Goal: Find specific page/section: Locate a particular part of the current website

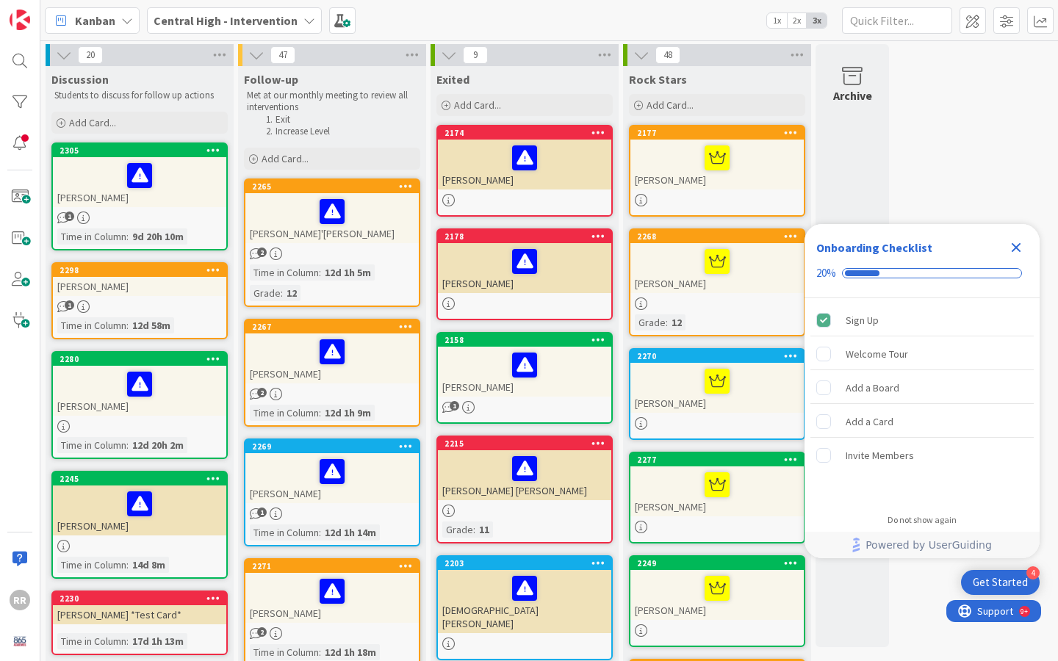
click at [1014, 244] on icon "Close Checklist" at bounding box center [1016, 248] width 18 height 18
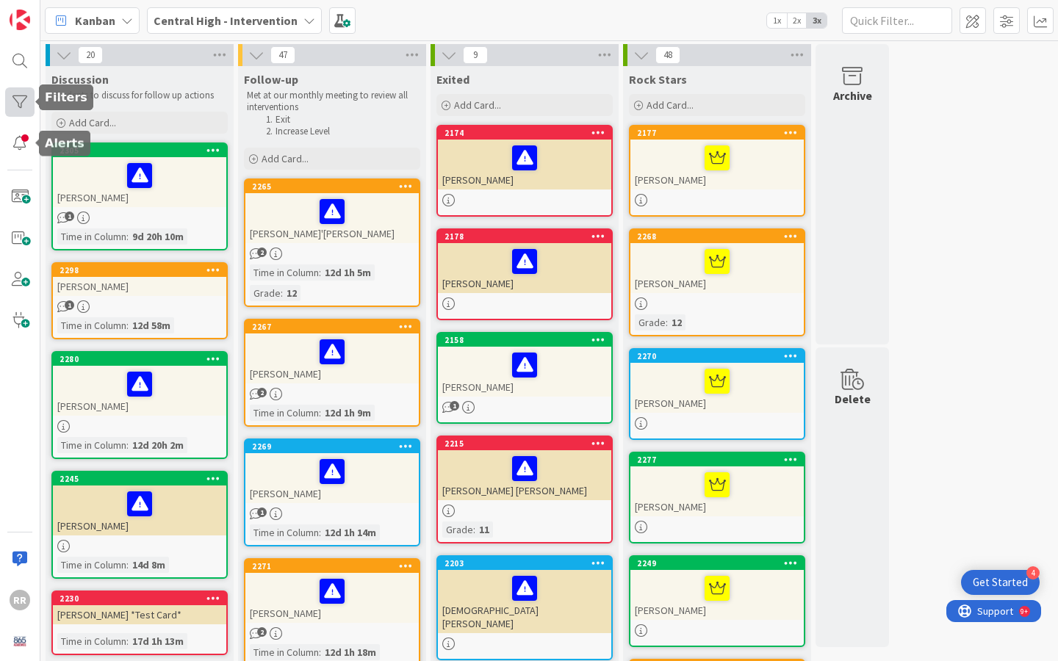
click at [23, 103] on div at bounding box center [19, 101] width 29 height 29
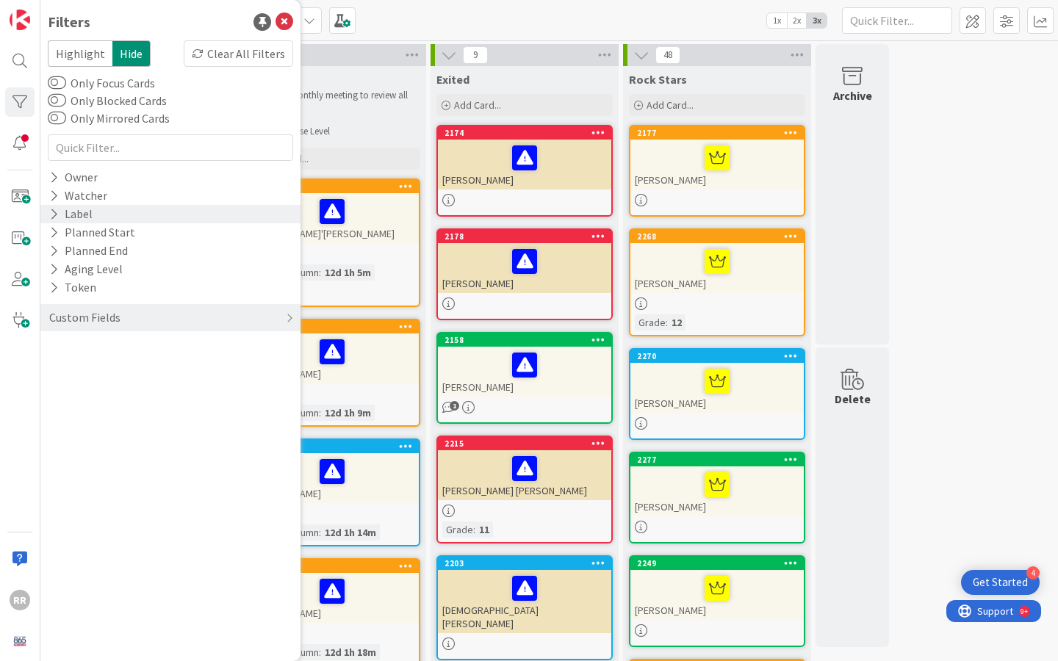
click at [57, 213] on icon at bounding box center [54, 214] width 10 height 12
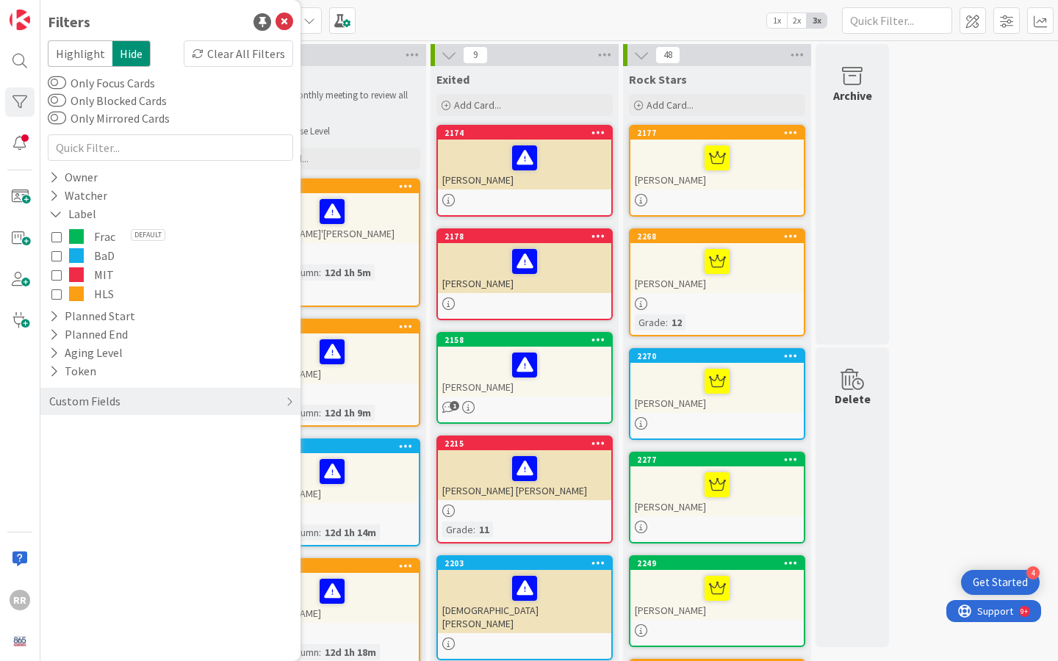
click at [57, 276] on icon at bounding box center [56, 275] width 10 height 10
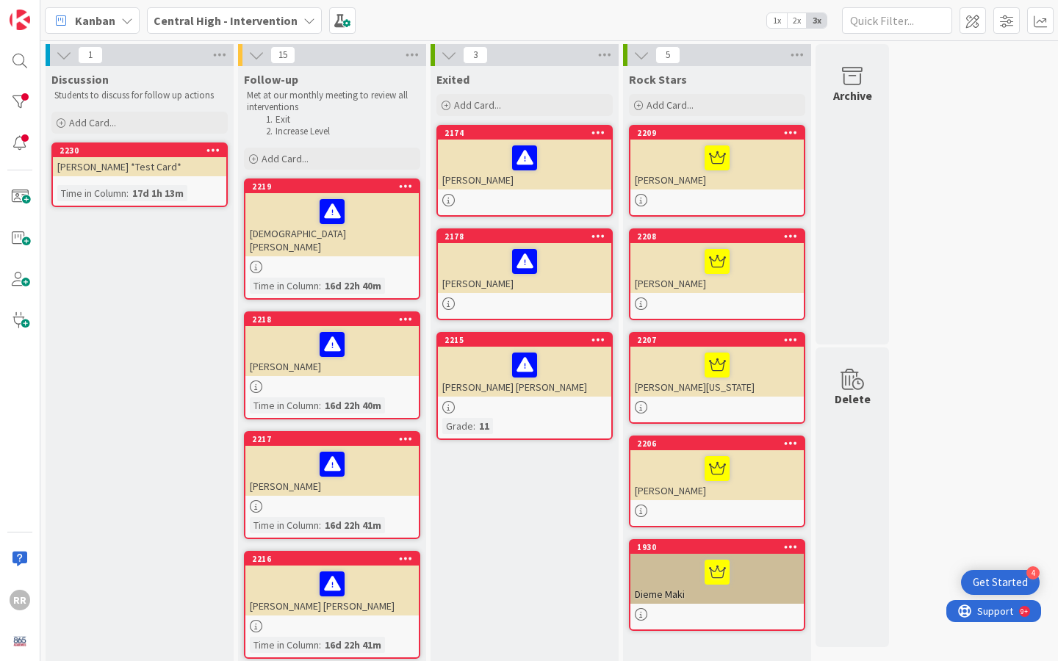
click at [315, 354] on div "[PERSON_NAME]" at bounding box center [331, 351] width 173 height 50
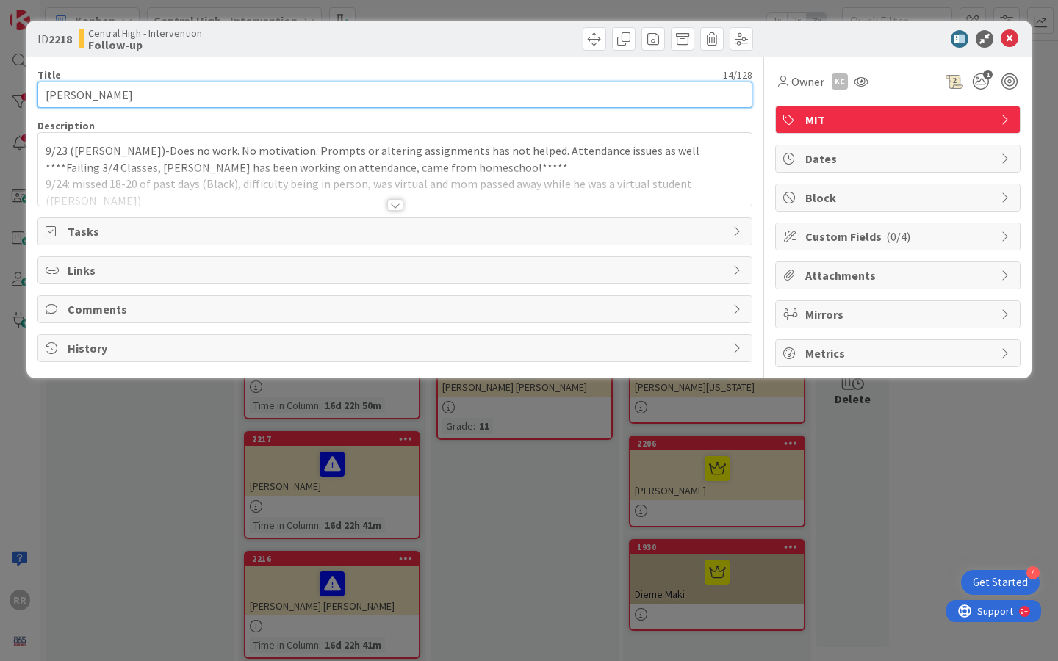
drag, startPoint x: 140, startPoint y: 93, endPoint x: 13, endPoint y: 87, distance: 126.5
click at [13, 87] on div "ID 2218 Central High - Intervention Follow-up Title 14 / 128 [PERSON_NAME] Desc…" at bounding box center [529, 330] width 1058 height 661
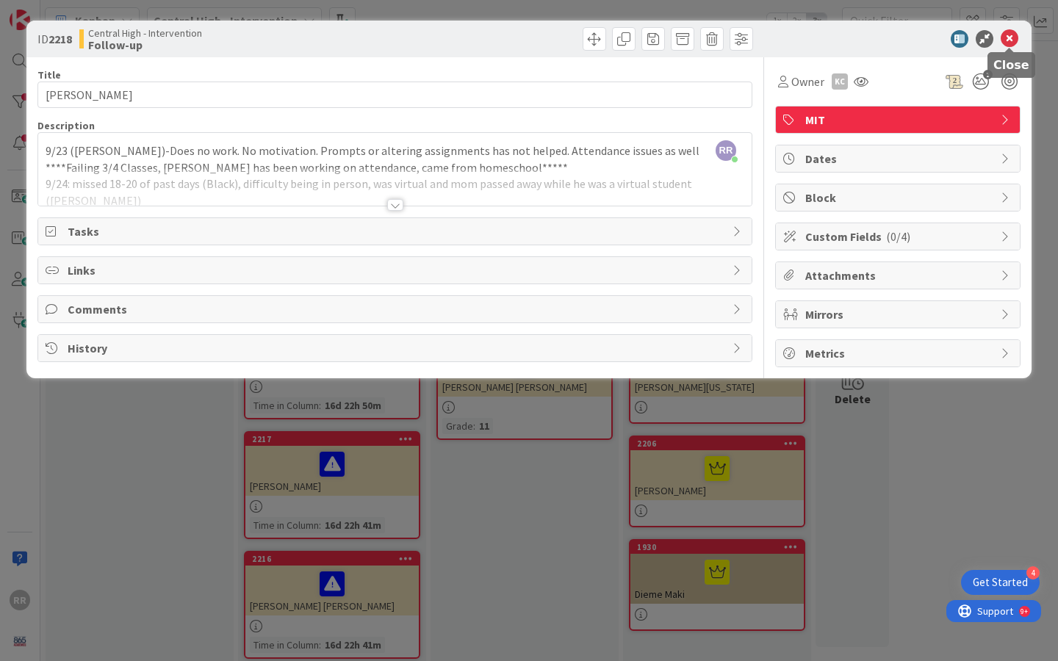
click at [1010, 37] on icon at bounding box center [1009, 39] width 18 height 18
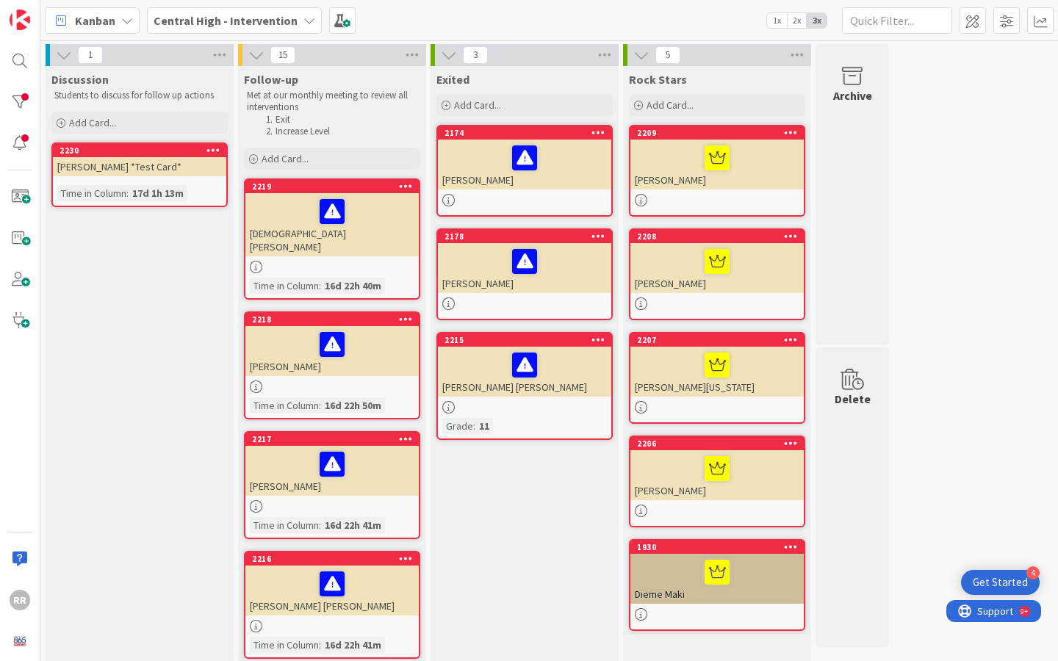
click at [372, 486] on div "2217 [PERSON_NAME] Time in [GEOGRAPHIC_DATA] : 16d 22h 41m" at bounding box center [332, 485] width 176 height 108
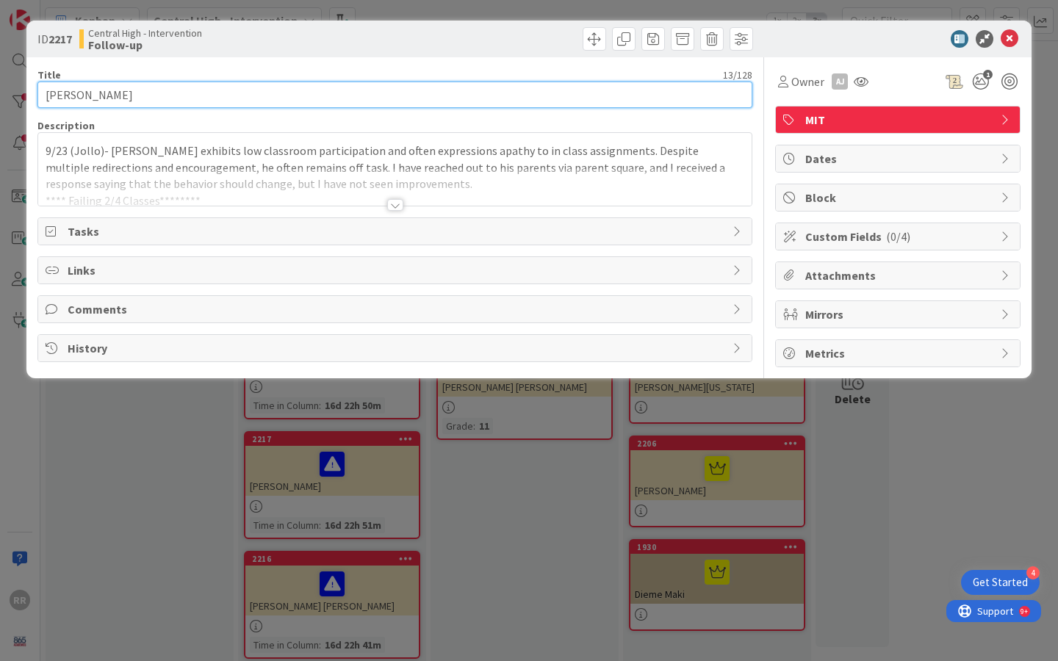
click at [179, 87] on input "[PERSON_NAME]" at bounding box center [394, 95] width 715 height 26
drag, startPoint x: 161, startPoint y: 93, endPoint x: 9, endPoint y: 90, distance: 152.1
click at [9, 90] on div "ID 2217 Central High - Intervention Follow-up Title 13 / 128 [PERSON_NAME] Desc…" at bounding box center [529, 330] width 1058 height 661
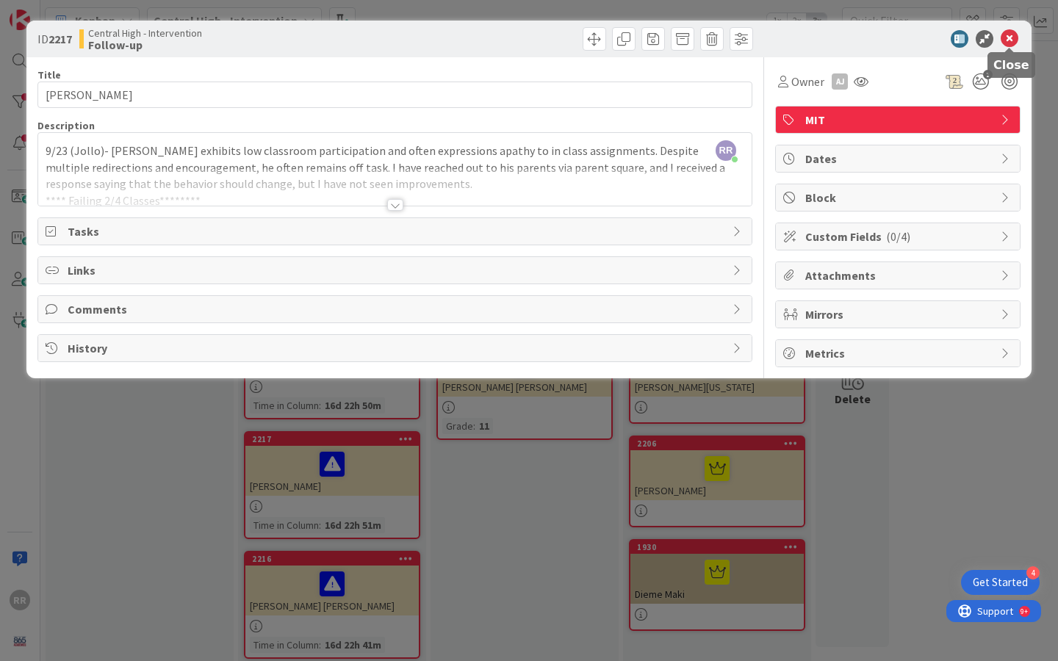
click at [1013, 42] on icon at bounding box center [1009, 39] width 18 height 18
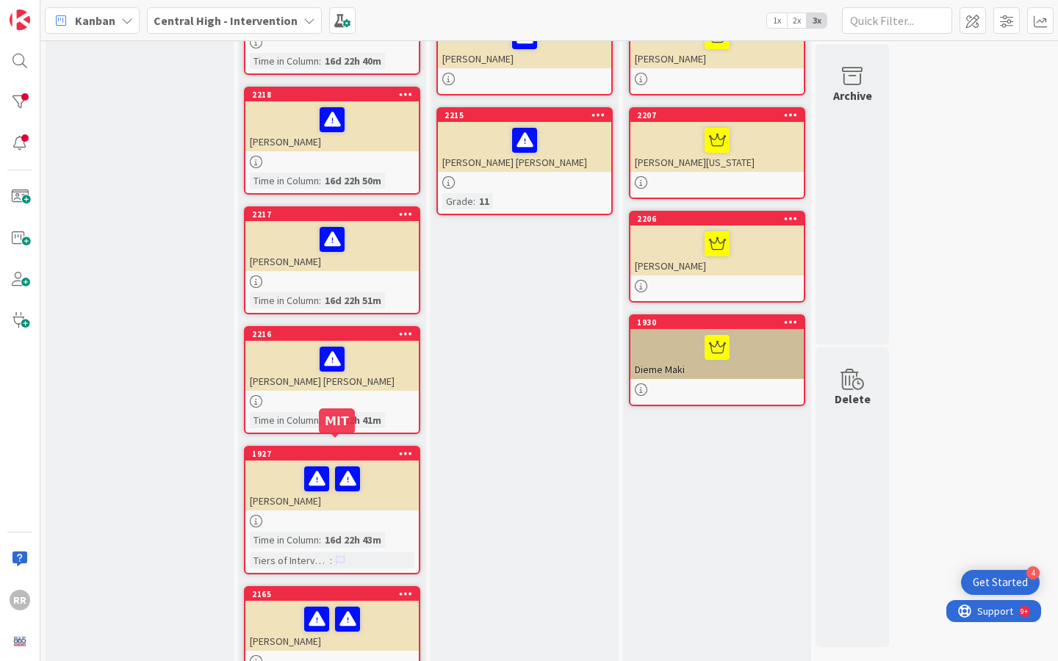
scroll to position [222, 0]
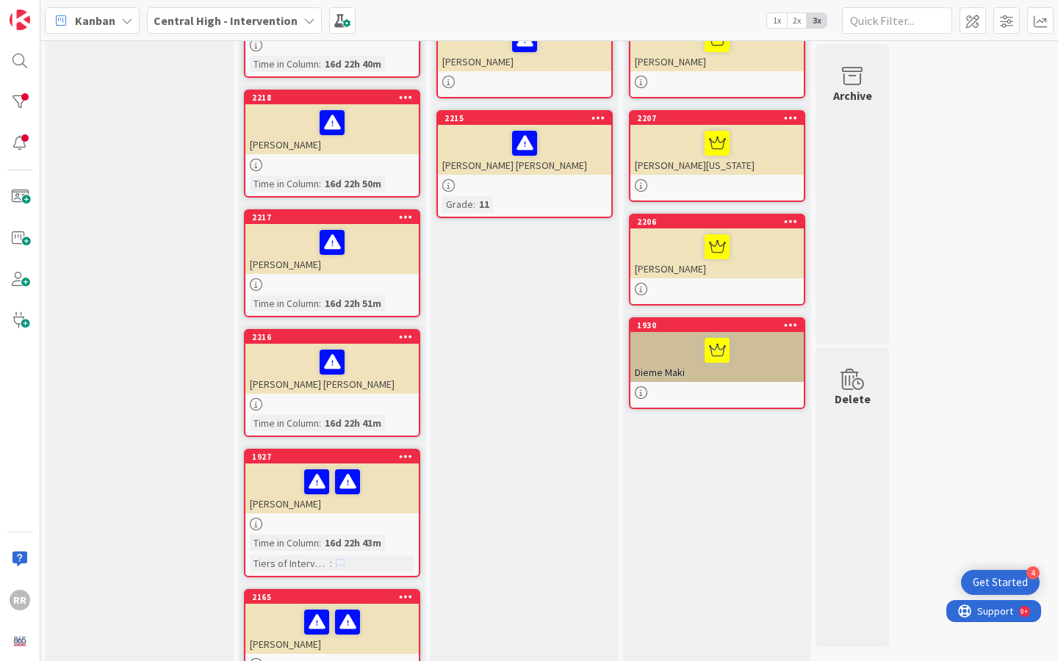
click at [368, 371] on div "[PERSON_NAME] [PERSON_NAME]" at bounding box center [331, 369] width 173 height 50
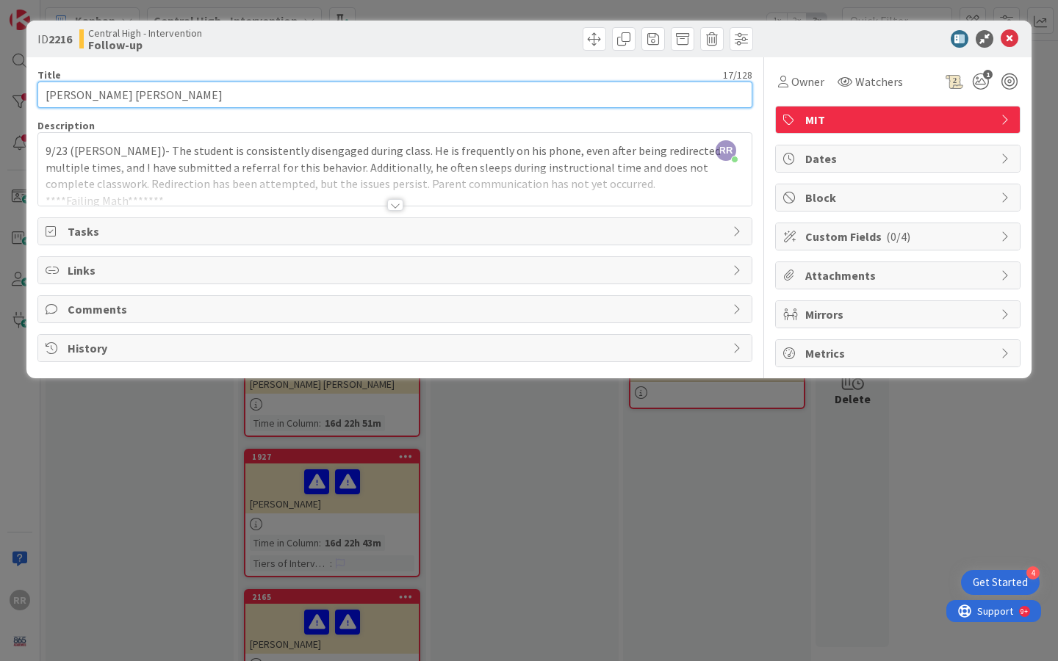
drag, startPoint x: 231, startPoint y: 99, endPoint x: 43, endPoint y: 104, distance: 188.1
click at [43, 104] on input "[PERSON_NAME] [PERSON_NAME]" at bounding box center [394, 95] width 715 height 26
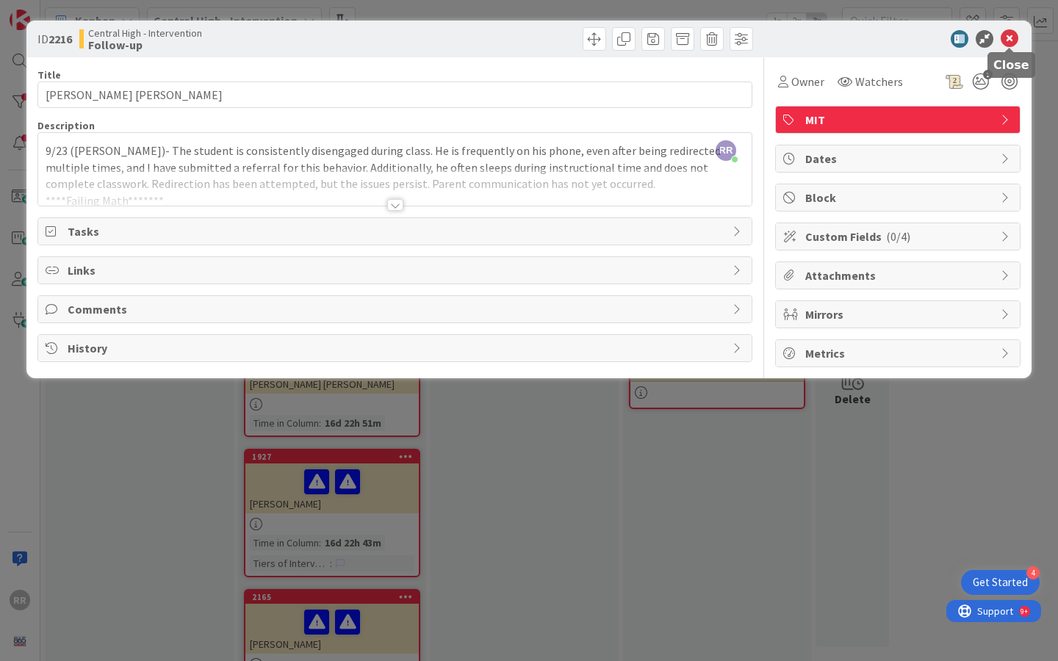
click at [1009, 43] on icon at bounding box center [1009, 39] width 18 height 18
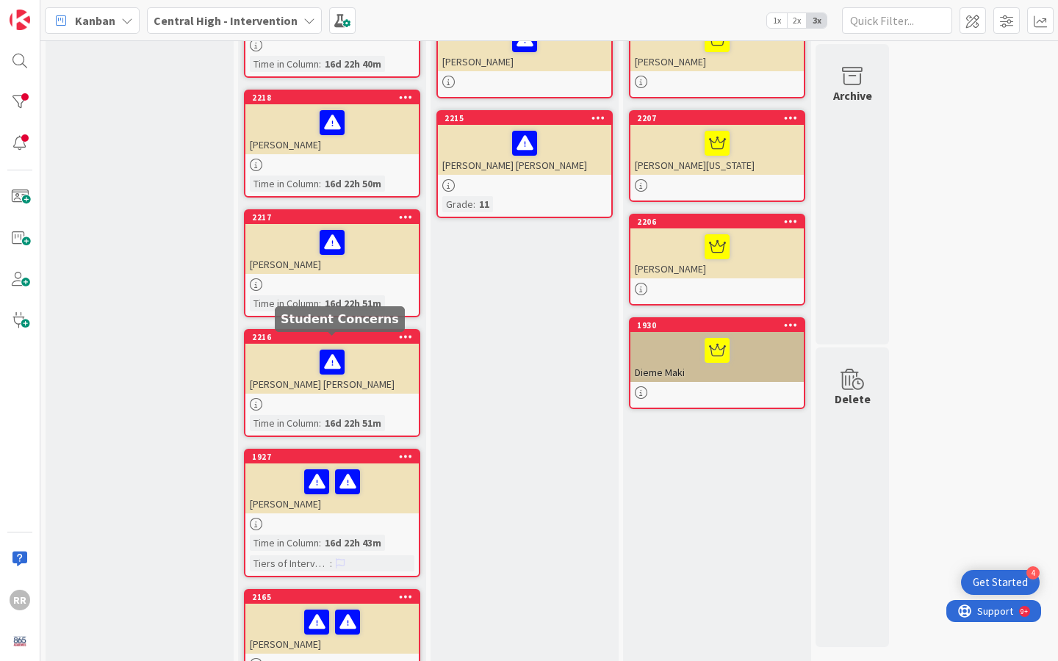
click at [339, 398] on div at bounding box center [331, 404] width 173 height 12
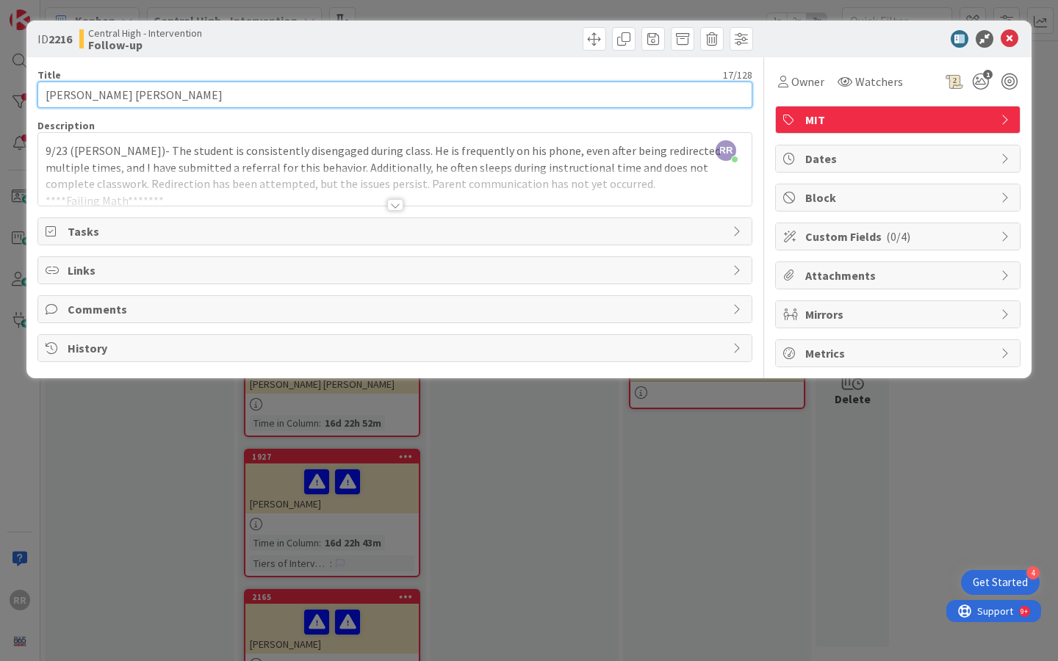
drag, startPoint x: 148, startPoint y: 100, endPoint x: 0, endPoint y: 92, distance: 147.9
click at [0, 92] on div "ID 2216 Central High - Intervention Follow-up Title 17 / 128 [PERSON_NAME] [PER…" at bounding box center [529, 330] width 1058 height 661
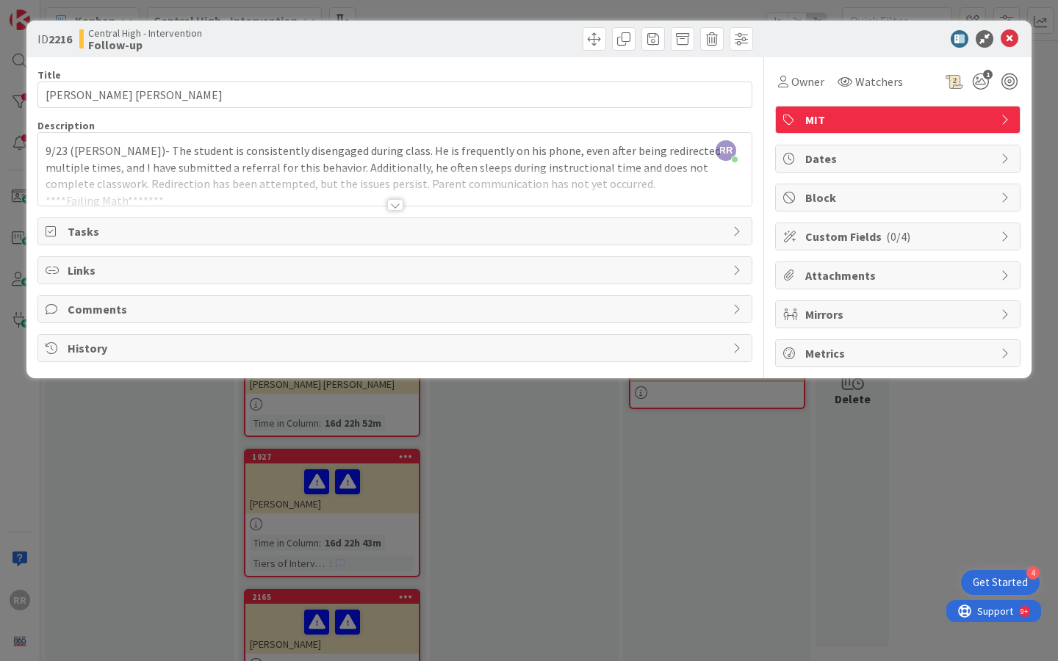
click at [599, 457] on div "ID 2216 Central High - Intervention Follow-up Title 17 / 128 [PERSON_NAME] [PER…" at bounding box center [529, 330] width 1058 height 661
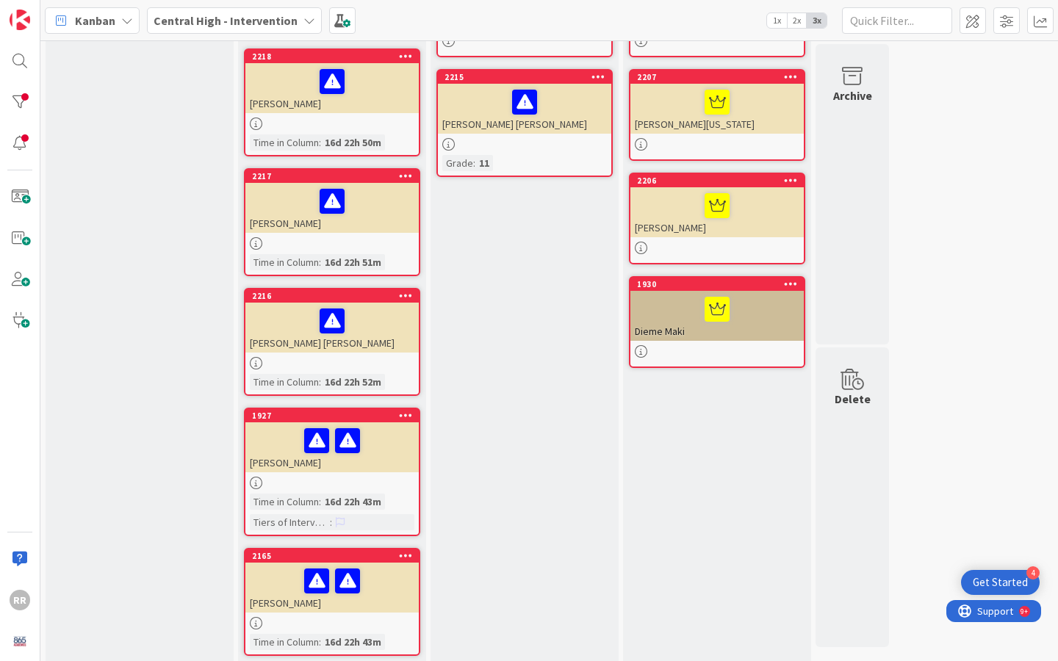
scroll to position [277, 0]
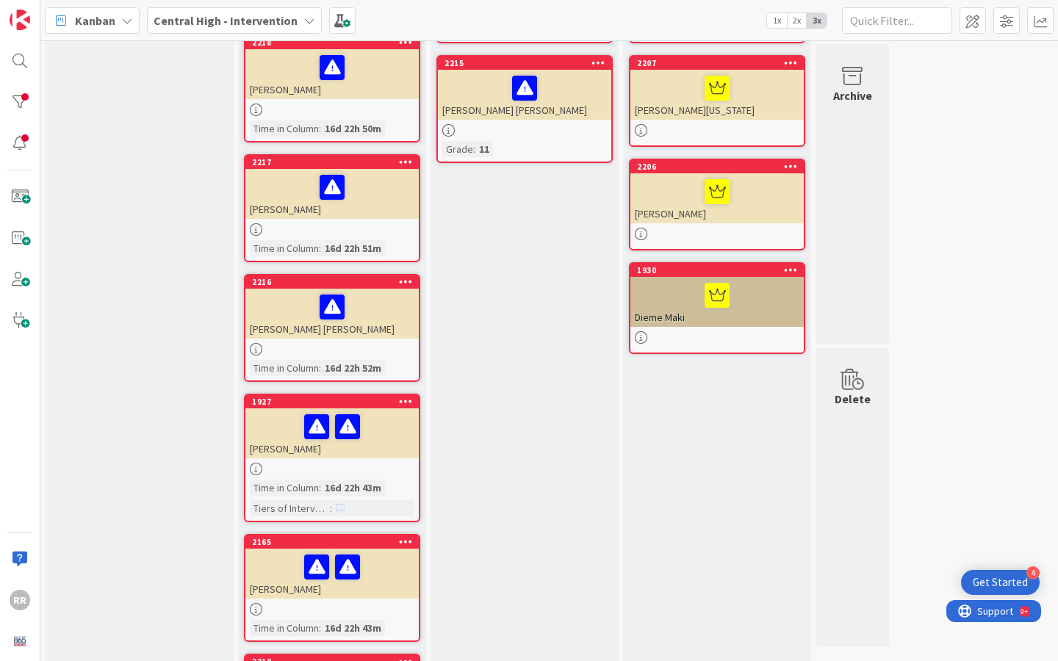
click at [377, 463] on div at bounding box center [331, 469] width 173 height 12
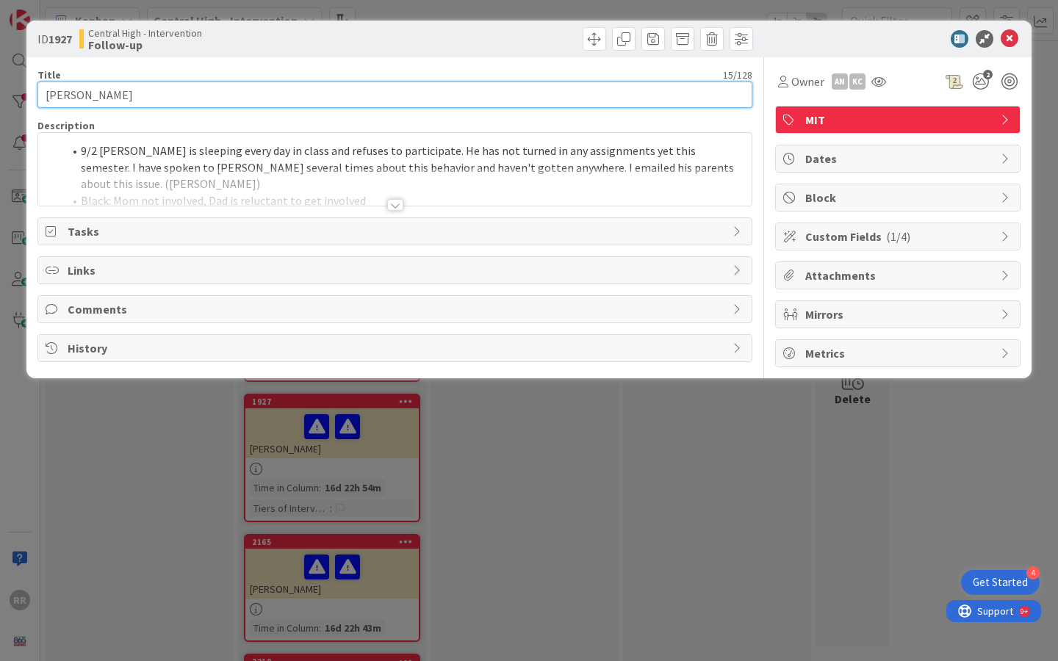
drag, startPoint x: 124, startPoint y: 93, endPoint x: 0, endPoint y: 95, distance: 124.1
click at [0, 95] on div "ID 1927 Central High - Intervention Follow-up Title 15 / 128 [PERSON_NAME] Desc…" at bounding box center [529, 330] width 1058 height 661
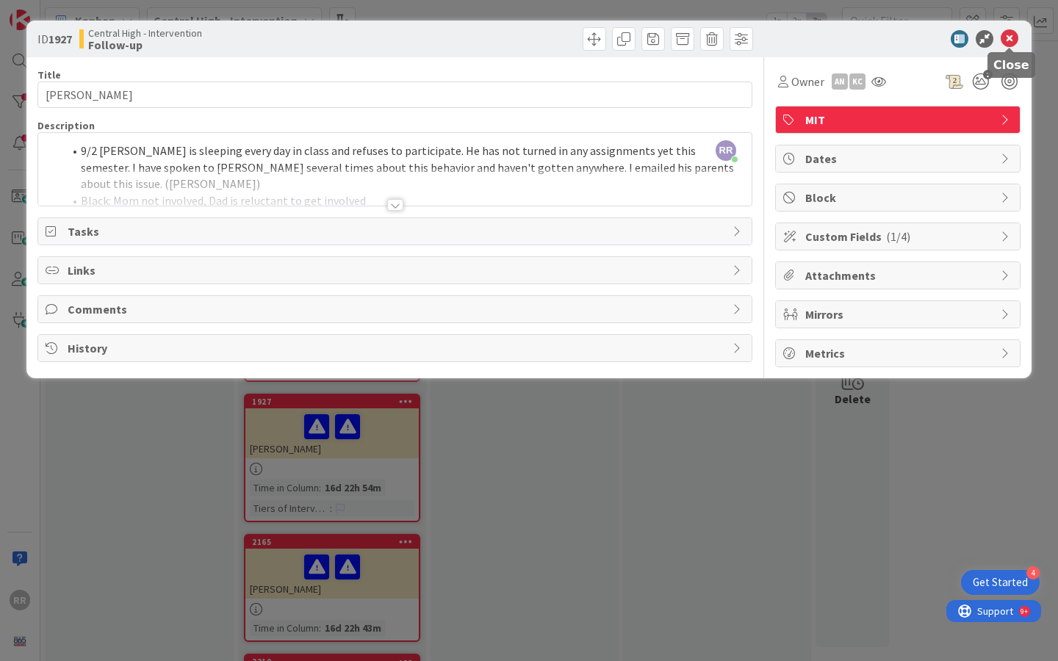
click at [1014, 35] on icon at bounding box center [1009, 39] width 18 height 18
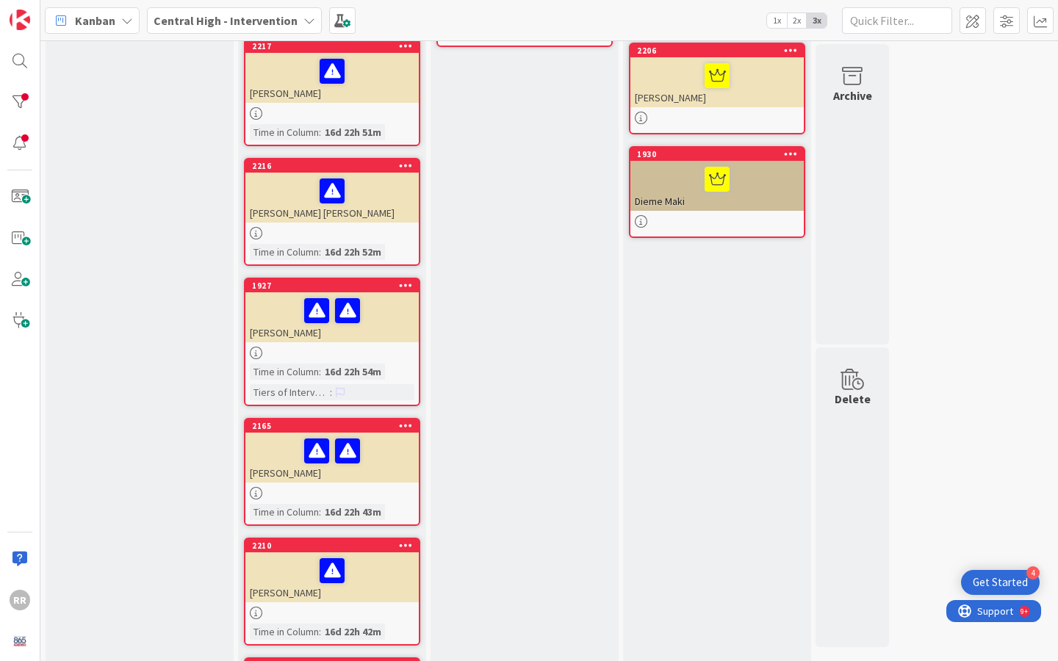
scroll to position [408, 0]
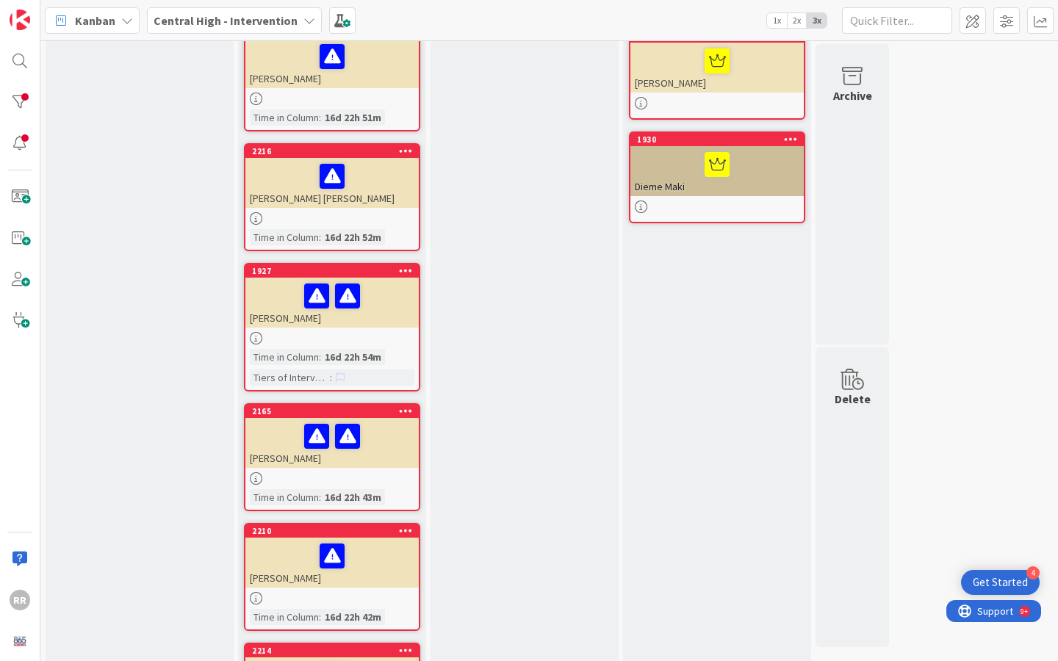
click at [389, 452] on div "[PERSON_NAME]" at bounding box center [331, 443] width 173 height 50
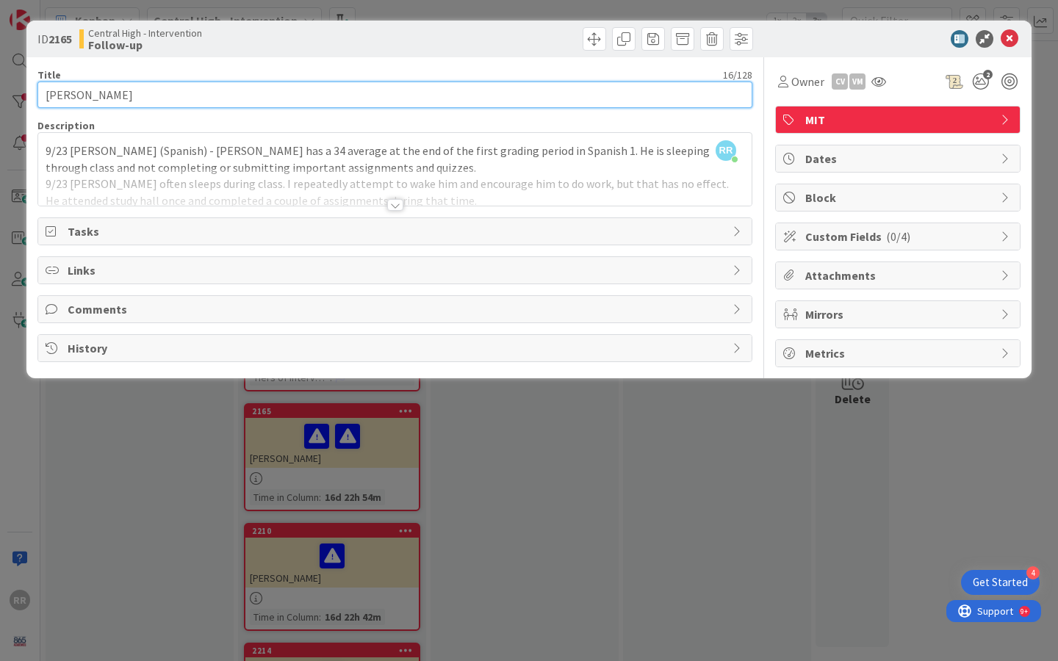
drag, startPoint x: 148, startPoint y: 90, endPoint x: 6, endPoint y: 90, distance: 141.8
click at [6, 90] on div "ID 2165 Central High - Intervention Follow-up Title 16 / 128 [PERSON_NAME] Desc…" at bounding box center [529, 330] width 1058 height 661
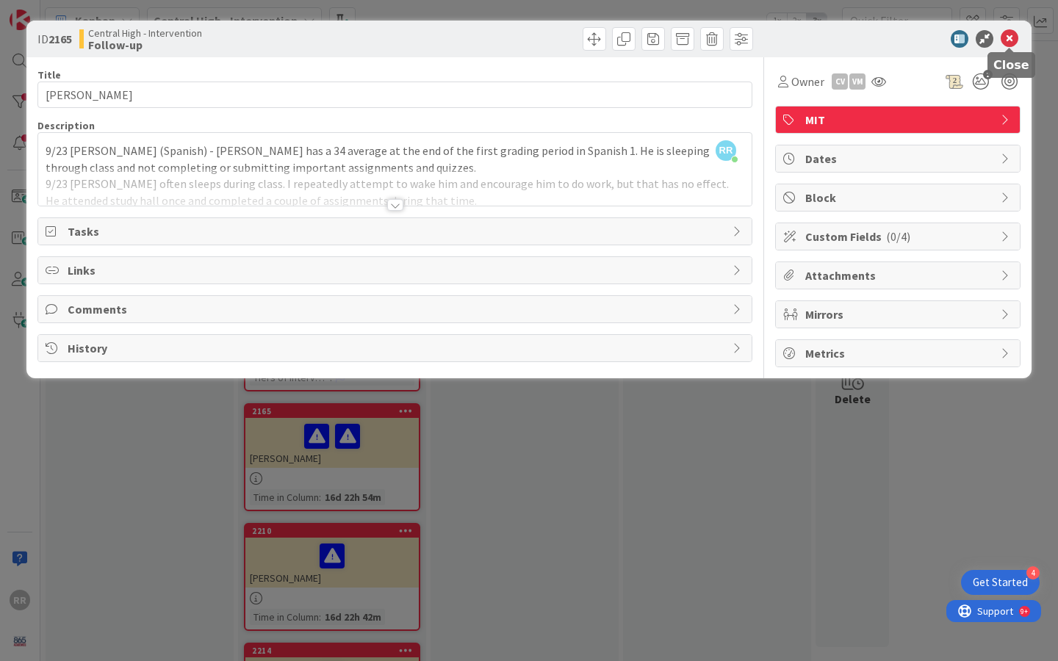
click at [1006, 46] on icon at bounding box center [1009, 39] width 18 height 18
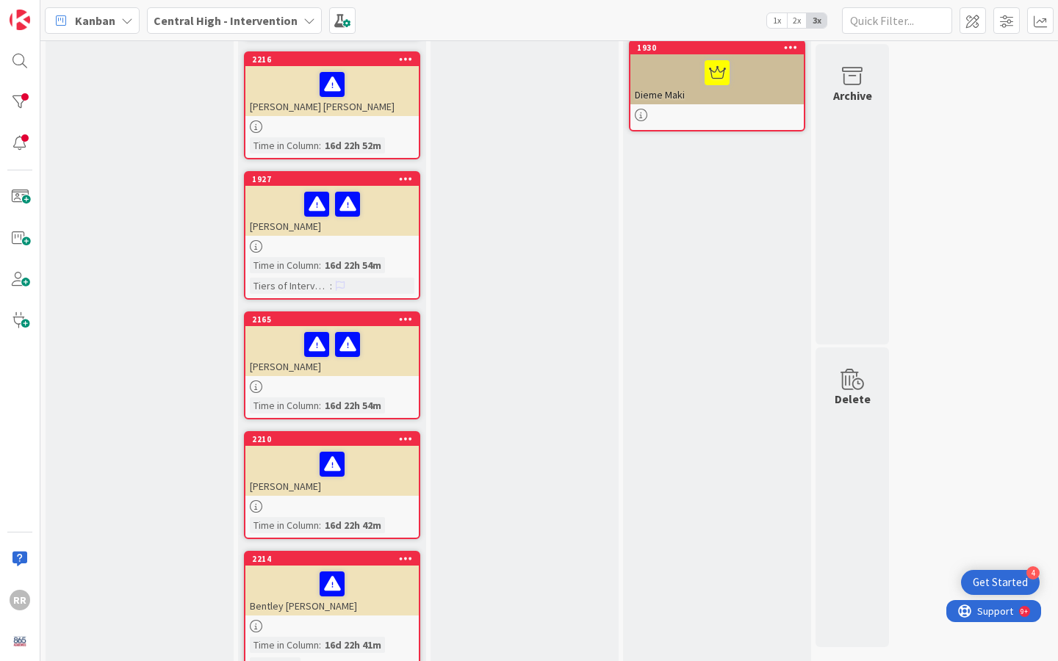
scroll to position [579, 0]
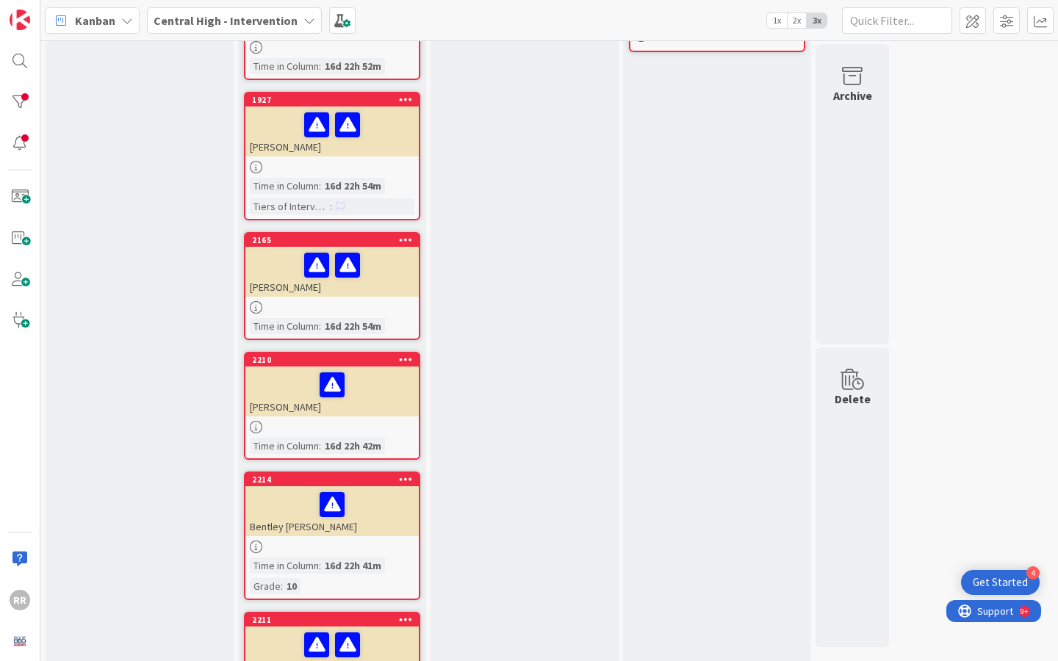
click at [378, 400] on div "[PERSON_NAME]" at bounding box center [331, 392] width 173 height 50
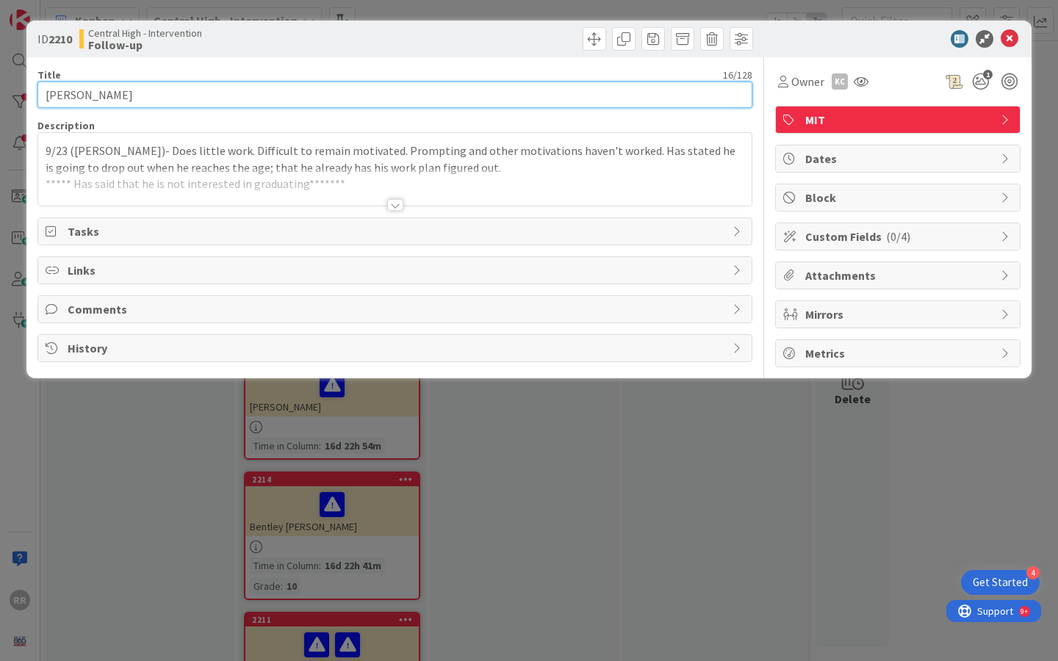
drag, startPoint x: 141, startPoint y: 102, endPoint x: 0, endPoint y: 97, distance: 141.1
click at [0, 97] on div "ID 2210 Central High - Intervention Follow-up Title 16 / 128 [PERSON_NAME] Desc…" at bounding box center [529, 330] width 1058 height 661
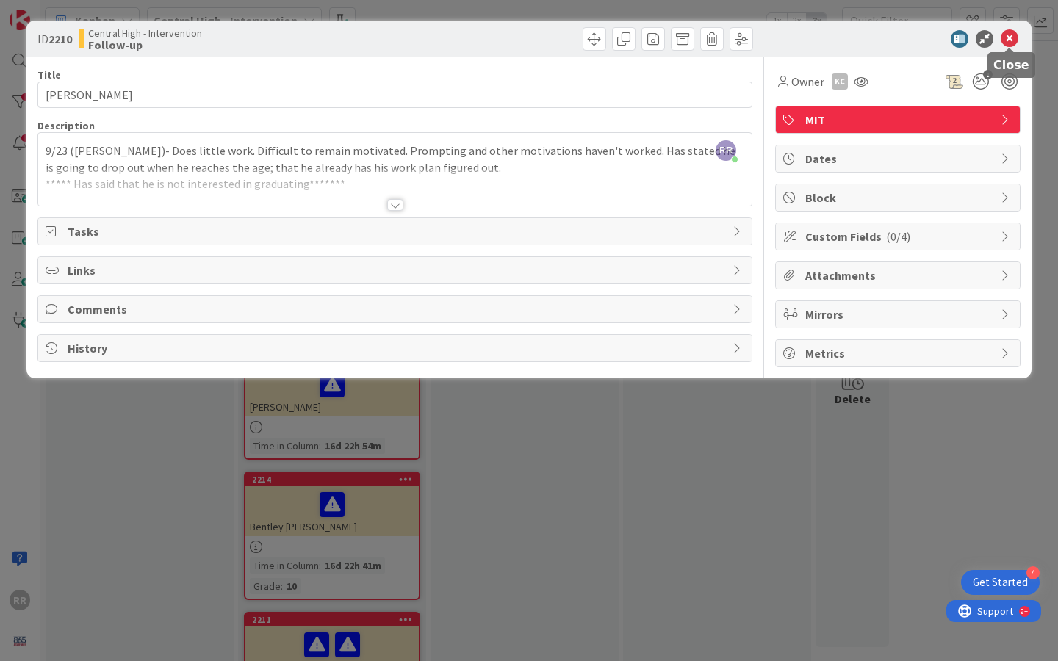
click at [1009, 40] on icon at bounding box center [1009, 39] width 18 height 18
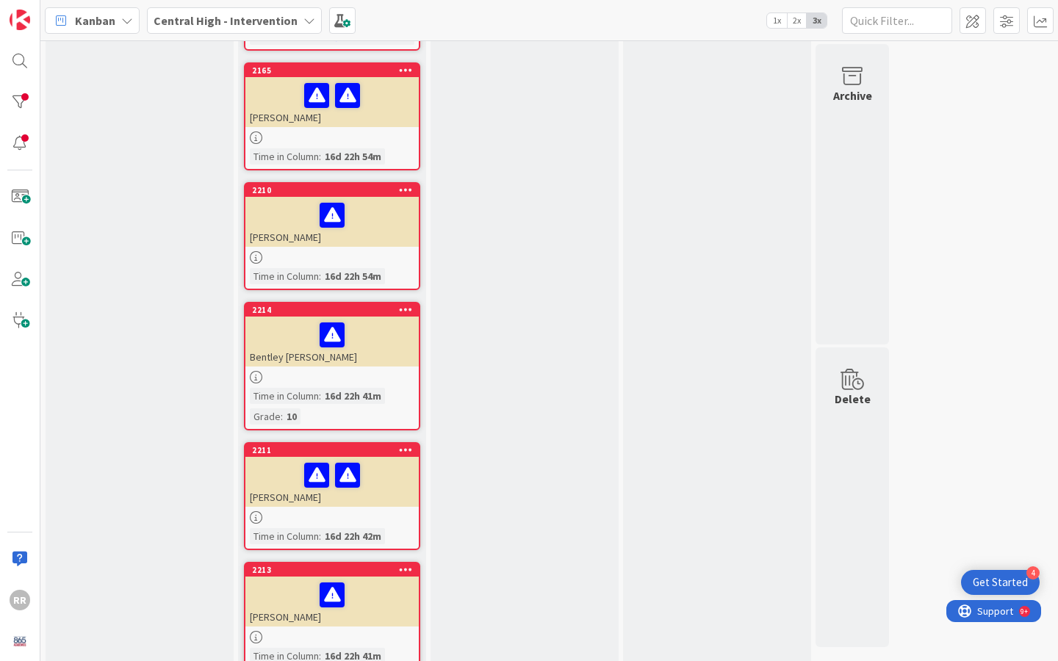
scroll to position [757, 0]
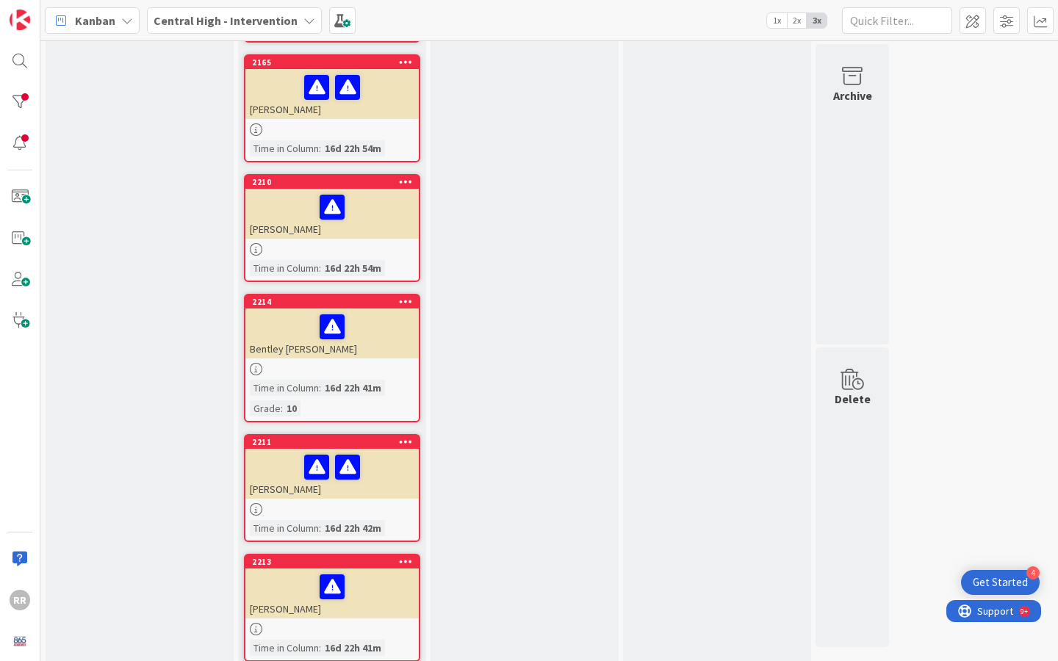
click at [339, 339] on div "Bentley [PERSON_NAME]" at bounding box center [331, 334] width 173 height 50
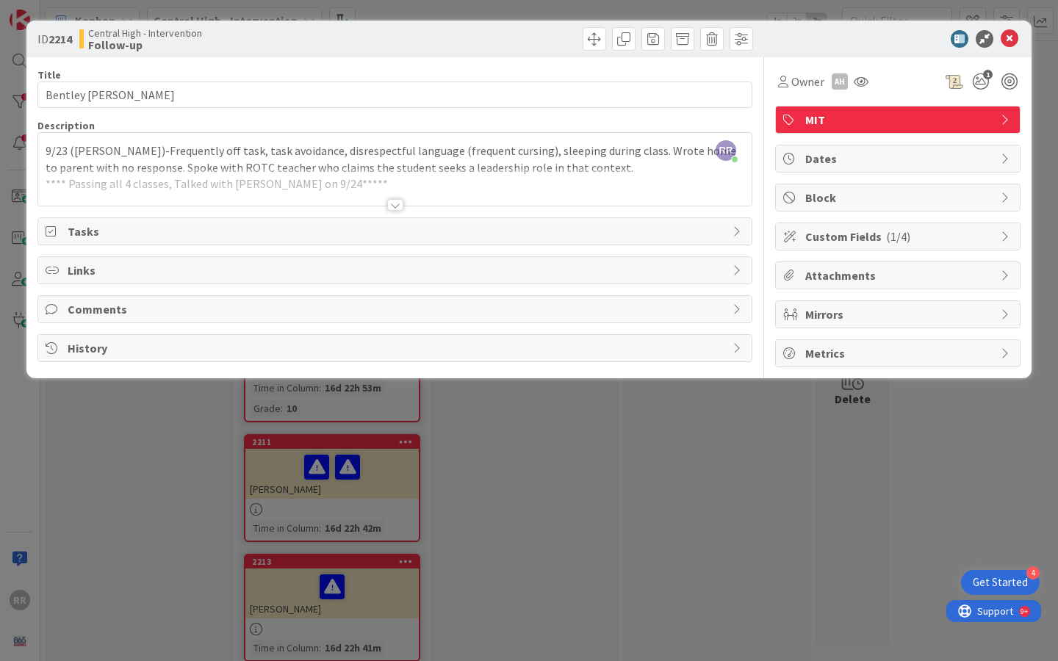
click at [399, 210] on div at bounding box center [395, 205] width 16 height 12
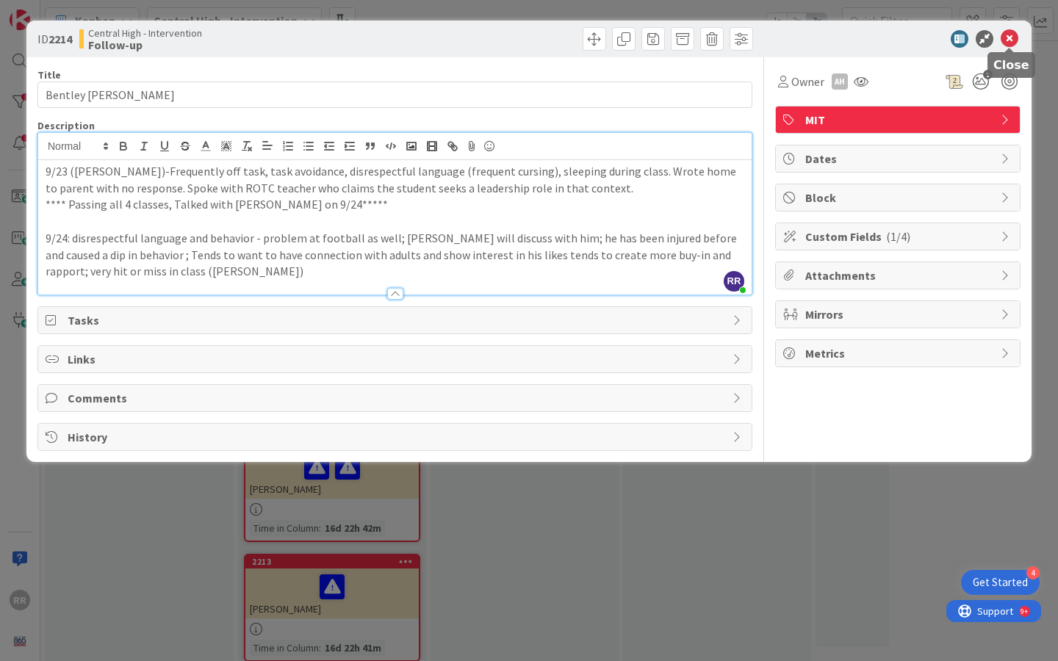
click at [1007, 39] on icon at bounding box center [1009, 39] width 18 height 18
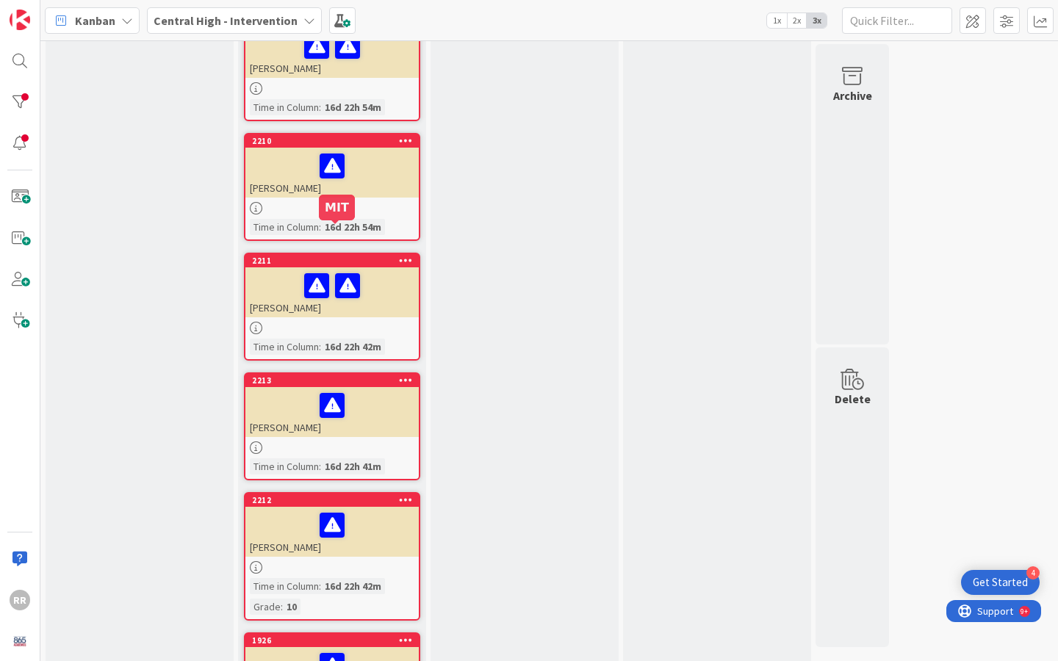
scroll to position [819, 0]
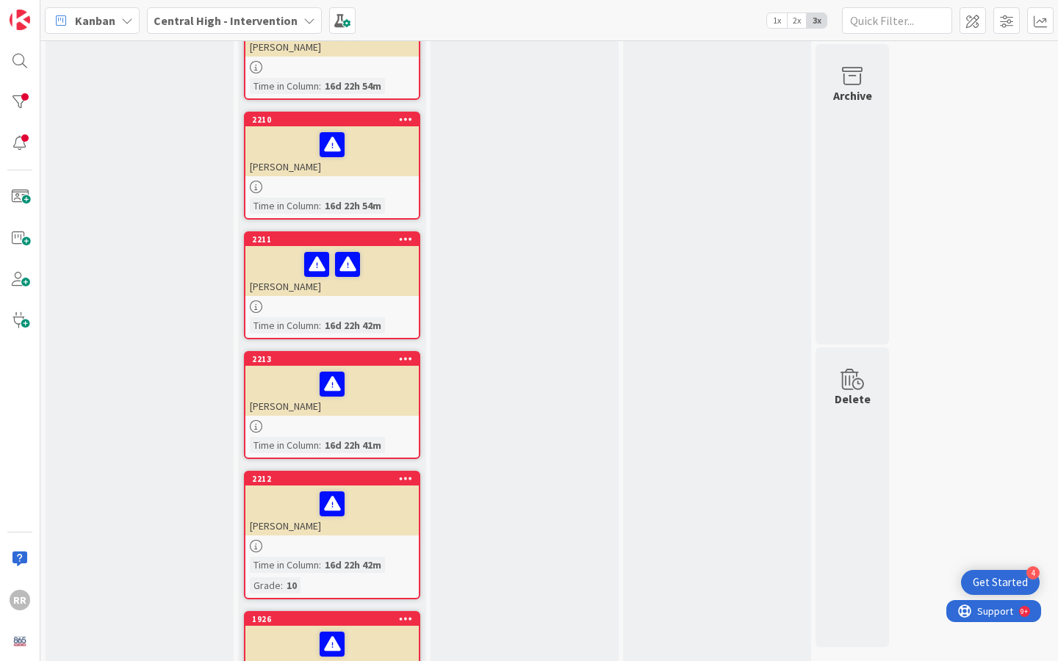
click at [383, 280] on div "[PERSON_NAME]" at bounding box center [331, 271] width 173 height 50
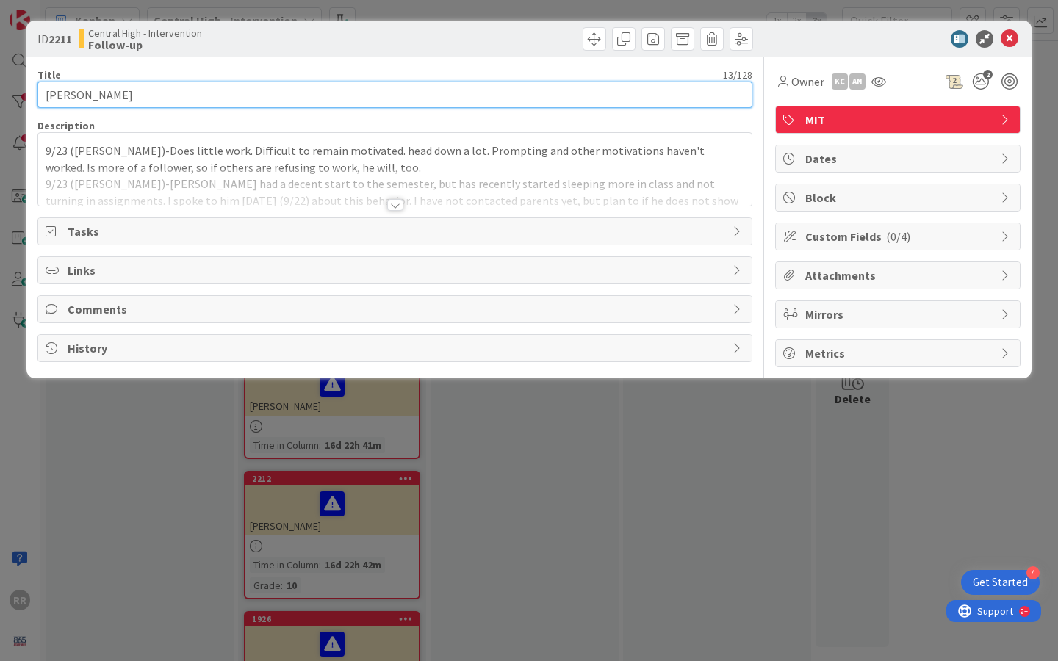
drag, startPoint x: 126, startPoint y: 93, endPoint x: 1, endPoint y: 91, distance: 125.6
click at [1, 91] on div "**********" at bounding box center [529, 330] width 1058 height 661
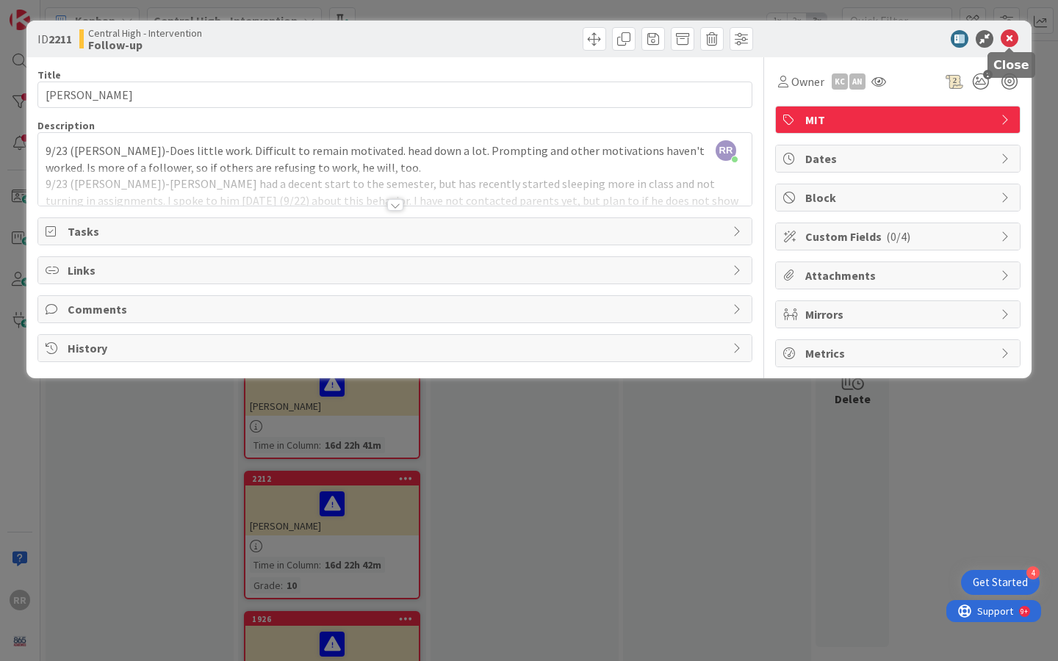
click at [1013, 40] on icon at bounding box center [1009, 39] width 18 height 18
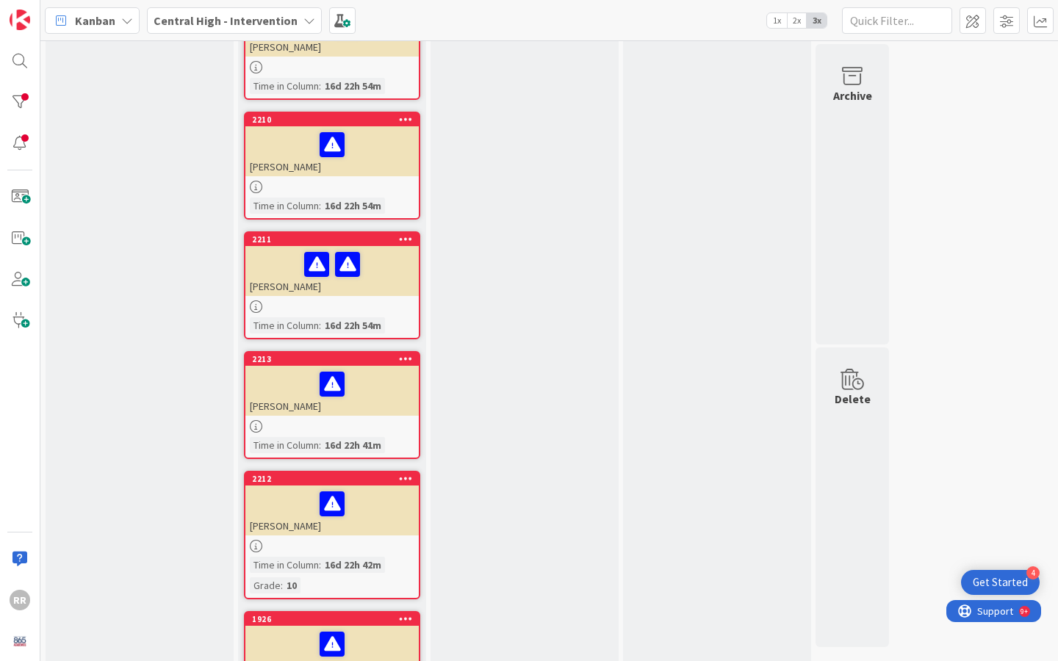
click at [355, 443] on div "2213 [PERSON_NAME] Time in [GEOGRAPHIC_DATA] : 16d 22h 41m" at bounding box center [332, 405] width 176 height 108
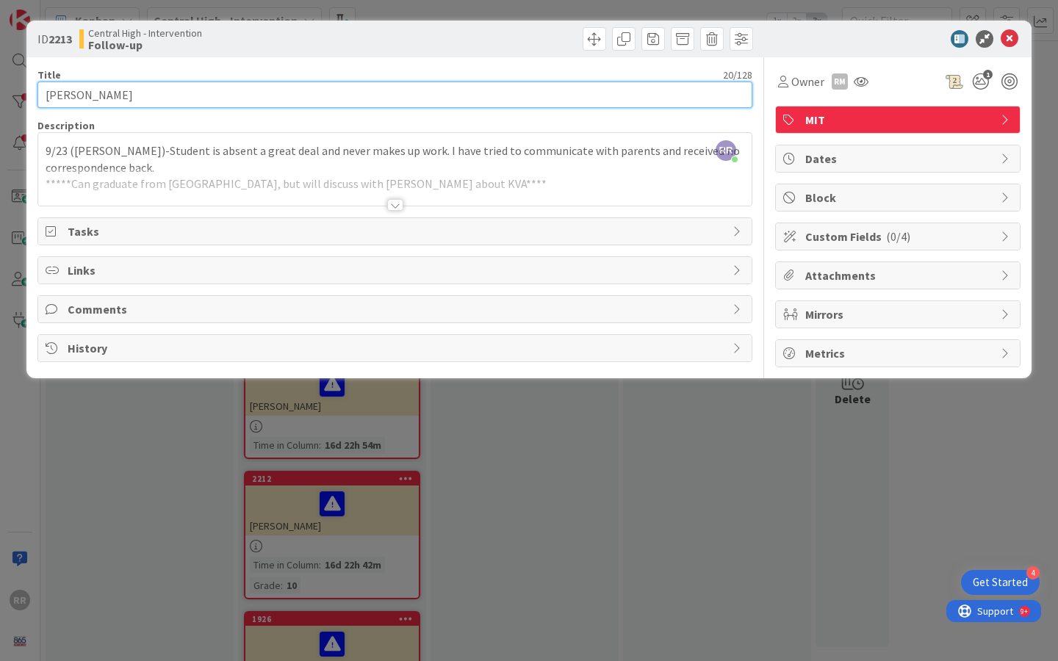
drag, startPoint x: 153, startPoint y: 98, endPoint x: 3, endPoint y: 95, distance: 149.9
click at [3, 95] on div "ID 2213 Central High - Intervention Follow-up Title 20 / 128 [PERSON_NAME] Desc…" at bounding box center [529, 330] width 1058 height 661
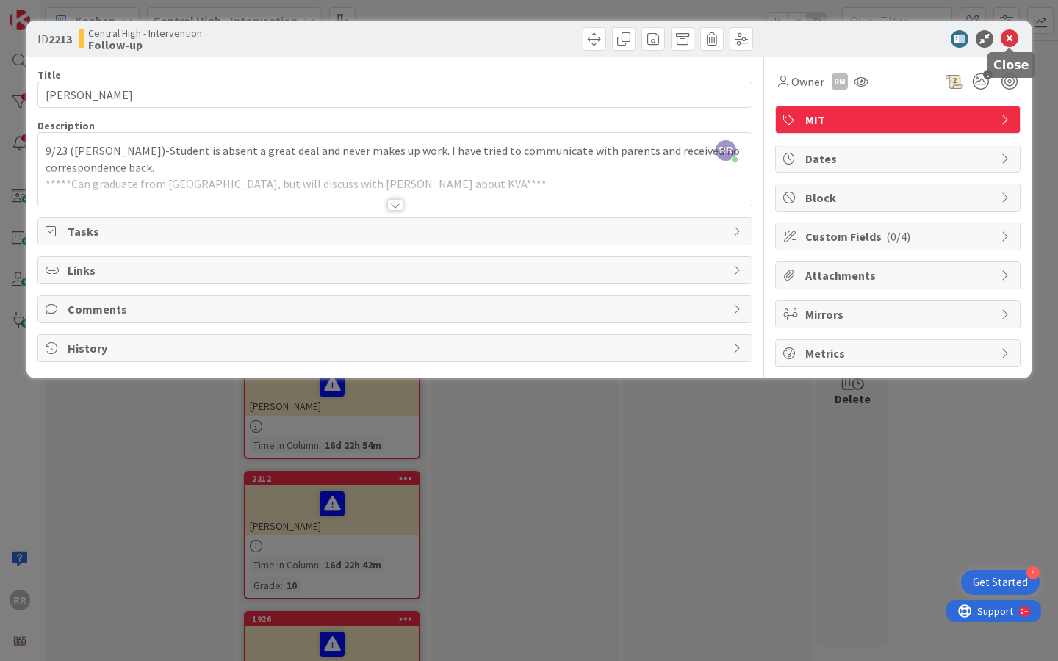
click at [1014, 40] on icon at bounding box center [1009, 39] width 18 height 18
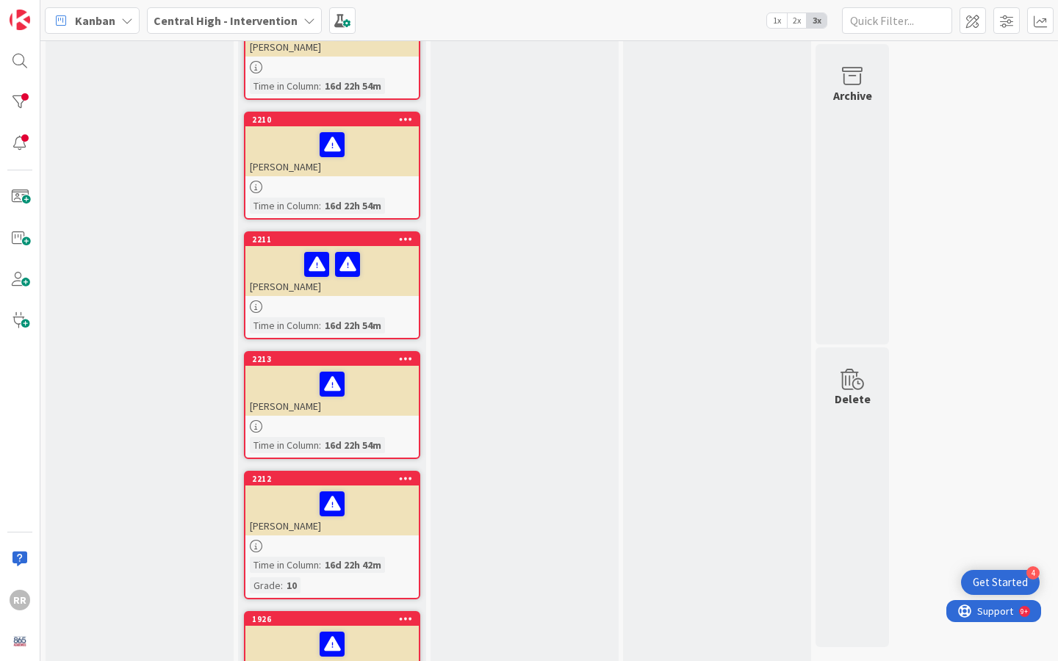
scroll to position [899, 0]
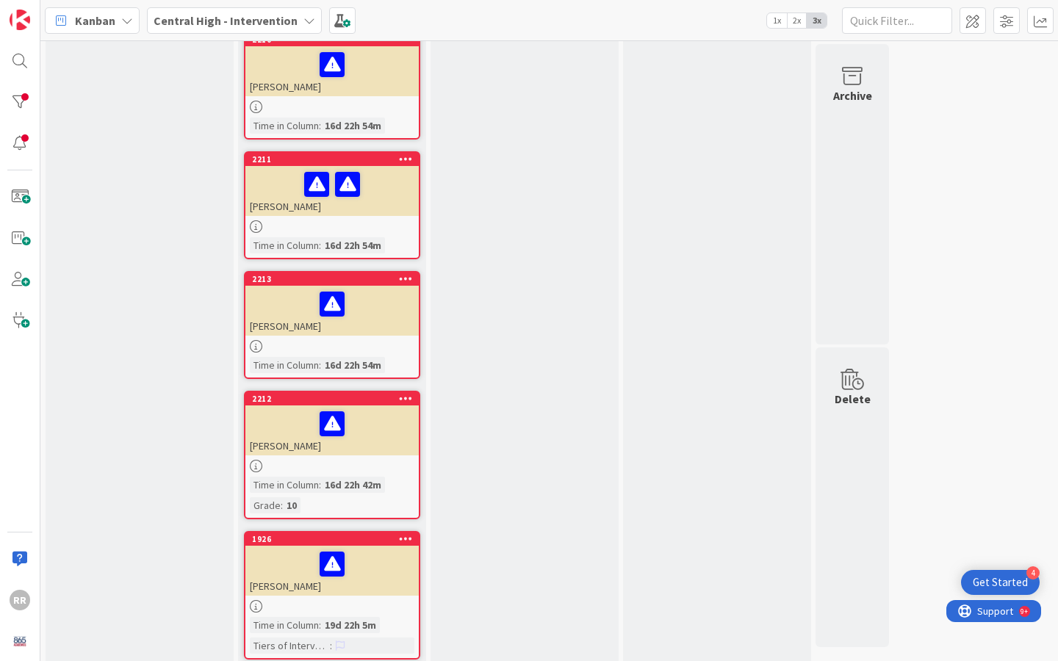
click at [379, 459] on div "2212 [PERSON_NAME] Time in [GEOGRAPHIC_DATA] : 16d 22h 42m Grade : 10" at bounding box center [332, 455] width 176 height 129
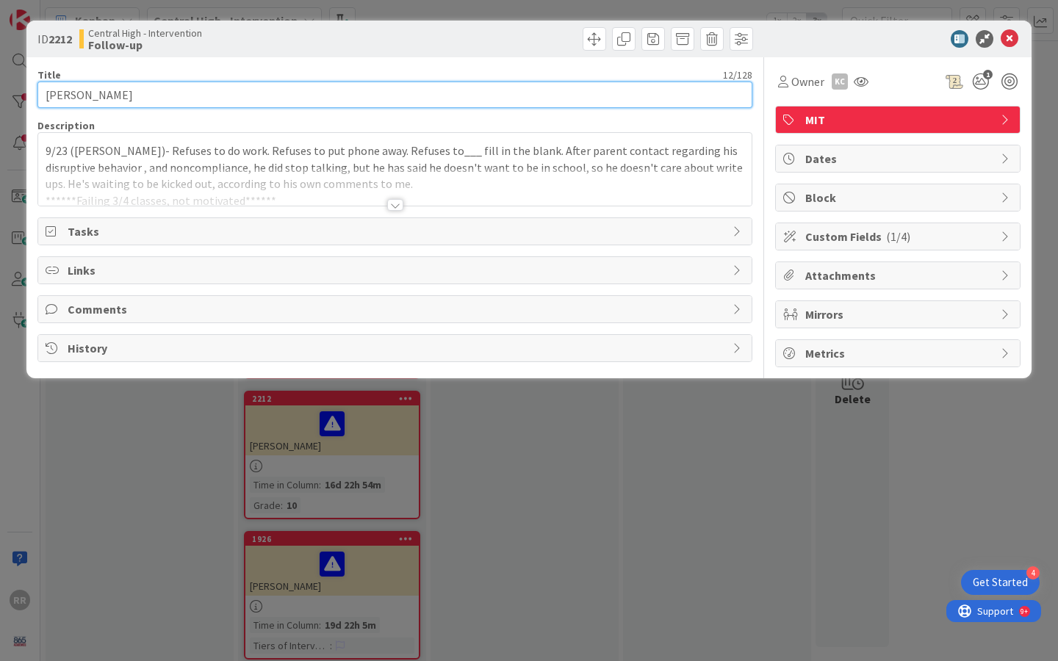
drag, startPoint x: 141, startPoint y: 95, endPoint x: 0, endPoint y: 93, distance: 141.1
click at [0, 93] on div "ID 2212 Central High - Intervention Follow-up Title 12 / 128 [PERSON_NAME] Desc…" at bounding box center [529, 330] width 1058 height 661
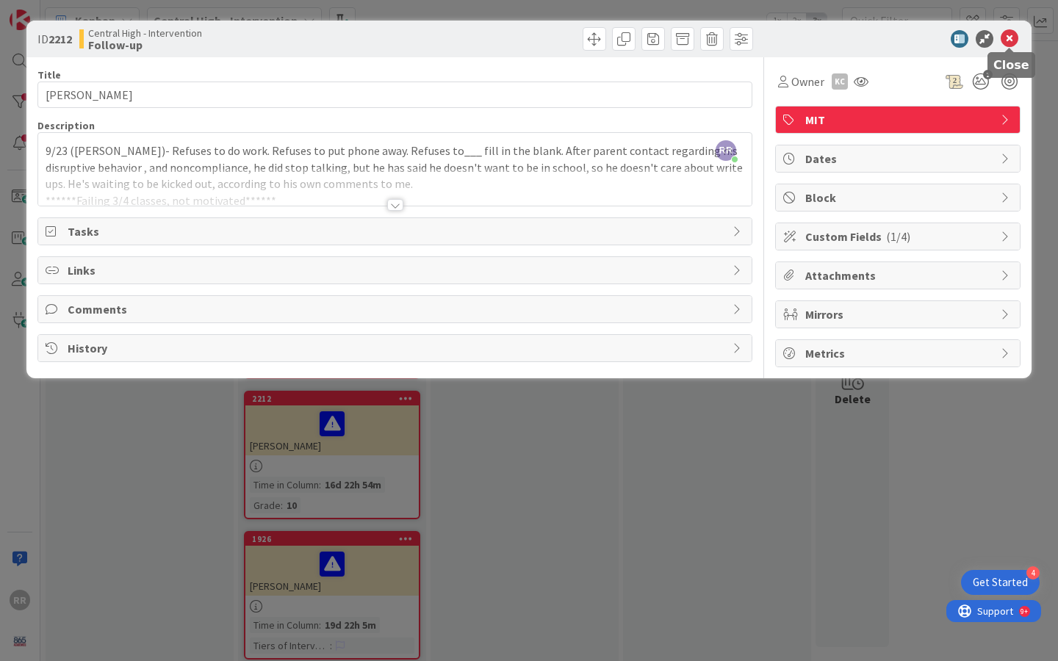
click at [1011, 43] on icon at bounding box center [1009, 39] width 18 height 18
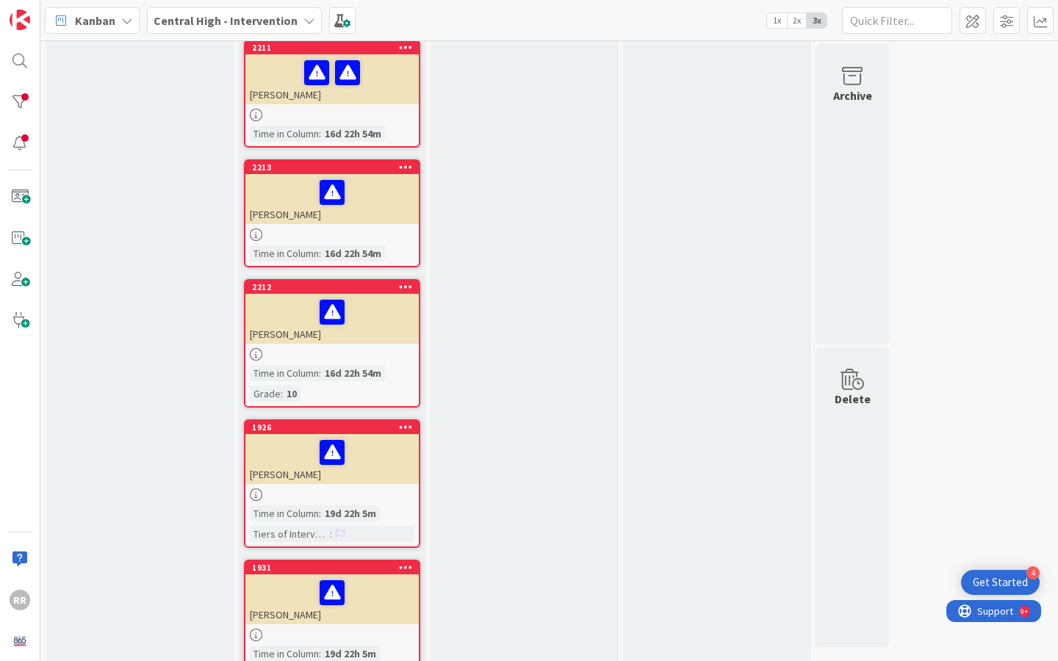
scroll to position [1027, 0]
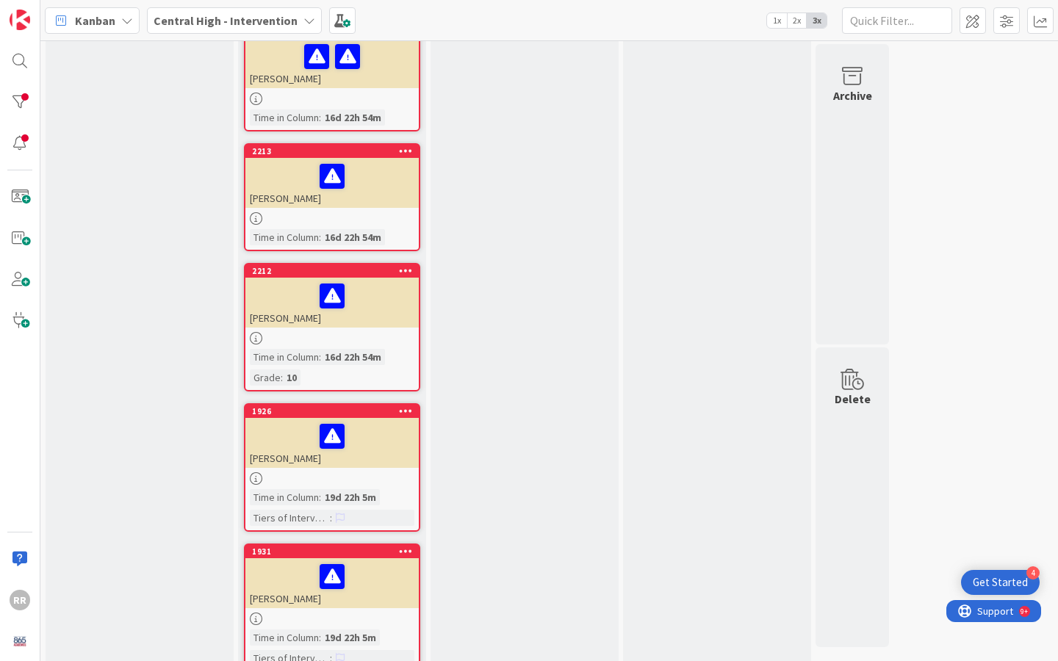
click at [356, 442] on div "[PERSON_NAME]" at bounding box center [331, 443] width 173 height 50
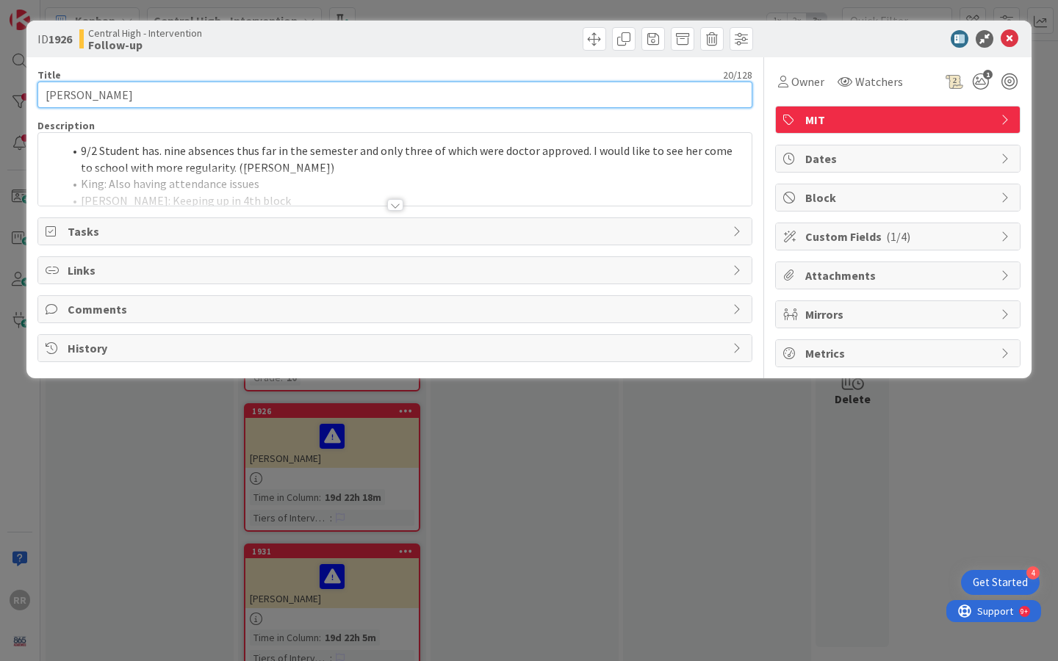
drag, startPoint x: 158, startPoint y: 93, endPoint x: 8, endPoint y: 94, distance: 149.9
click at [8, 94] on div "ID 1926 Central High - Intervention Follow-up Title 20 / 128 [PERSON_NAME] Desc…" at bounding box center [529, 330] width 1058 height 661
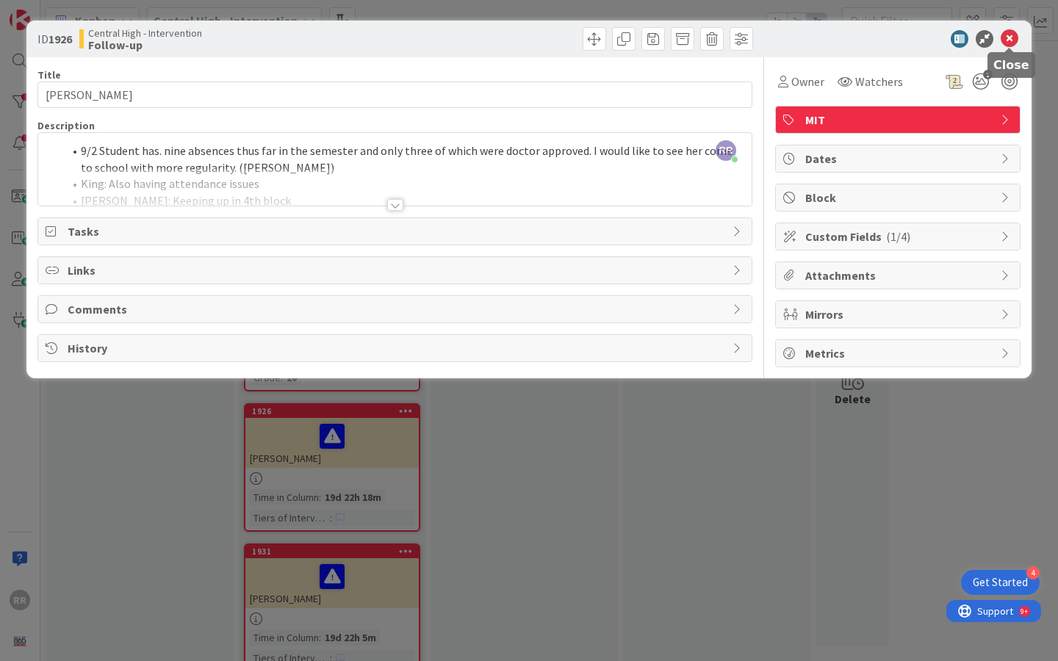
click at [1013, 35] on icon at bounding box center [1009, 39] width 18 height 18
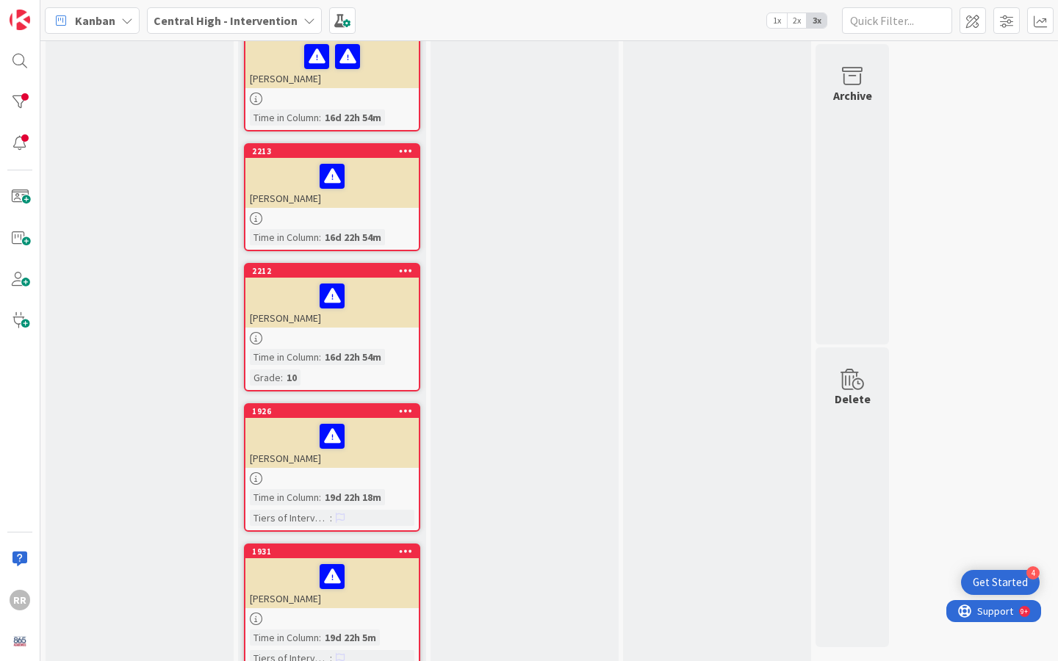
scroll to position [1202, 0]
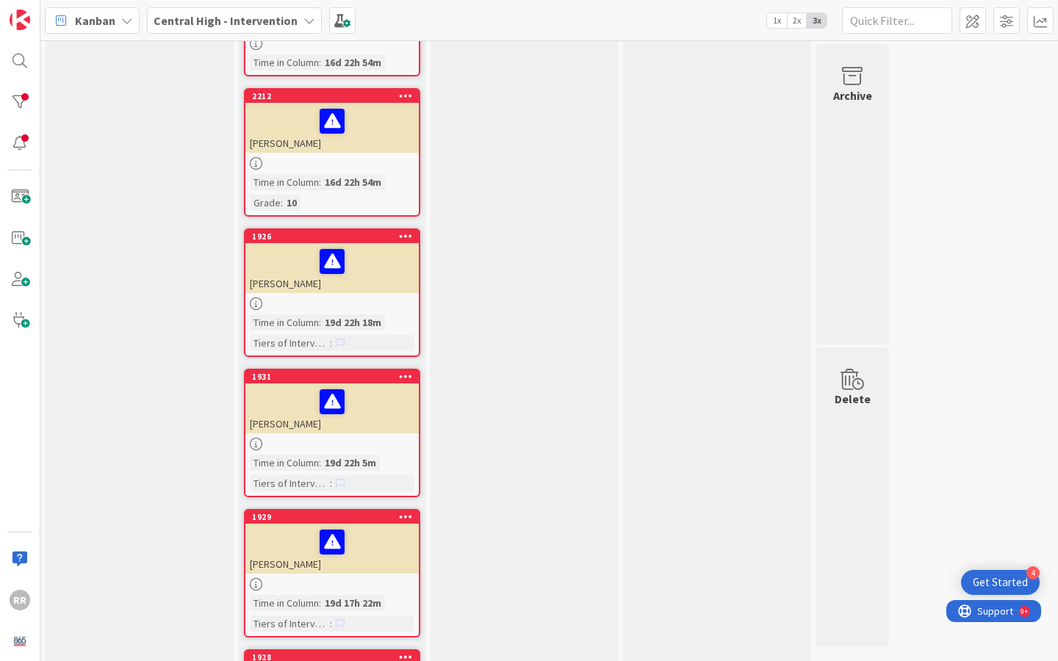
click at [378, 438] on div at bounding box center [331, 444] width 173 height 12
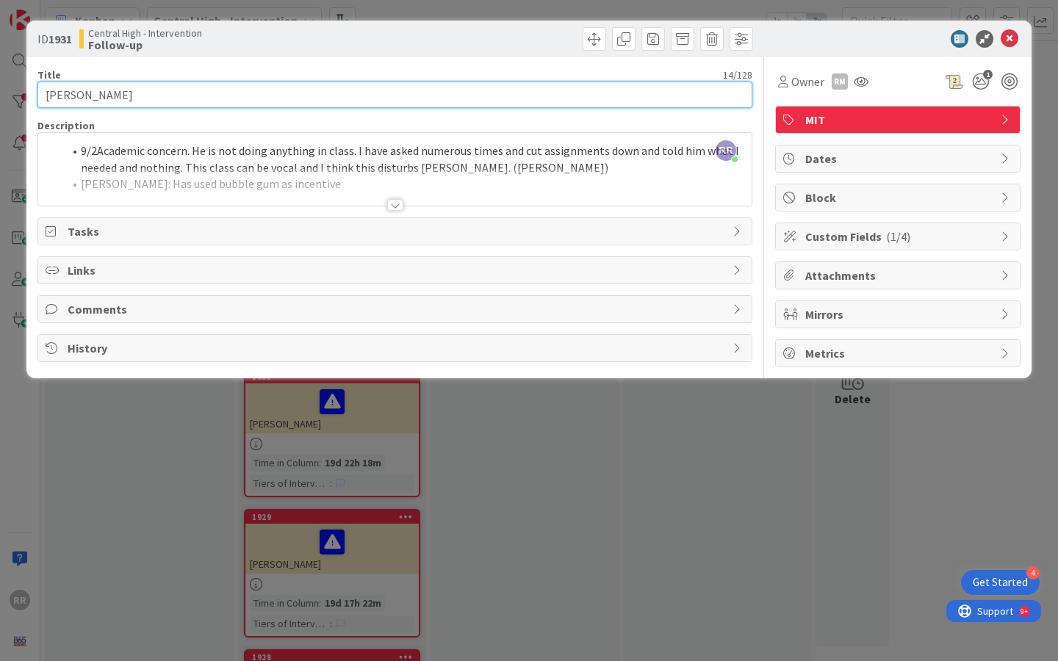
drag, startPoint x: 126, startPoint y: 97, endPoint x: 10, endPoint y: 93, distance: 116.1
click at [10, 93] on div "ID 1931 Central High - Intervention Follow-up Title 14 / 128 [PERSON_NAME] Desc…" at bounding box center [529, 330] width 1058 height 661
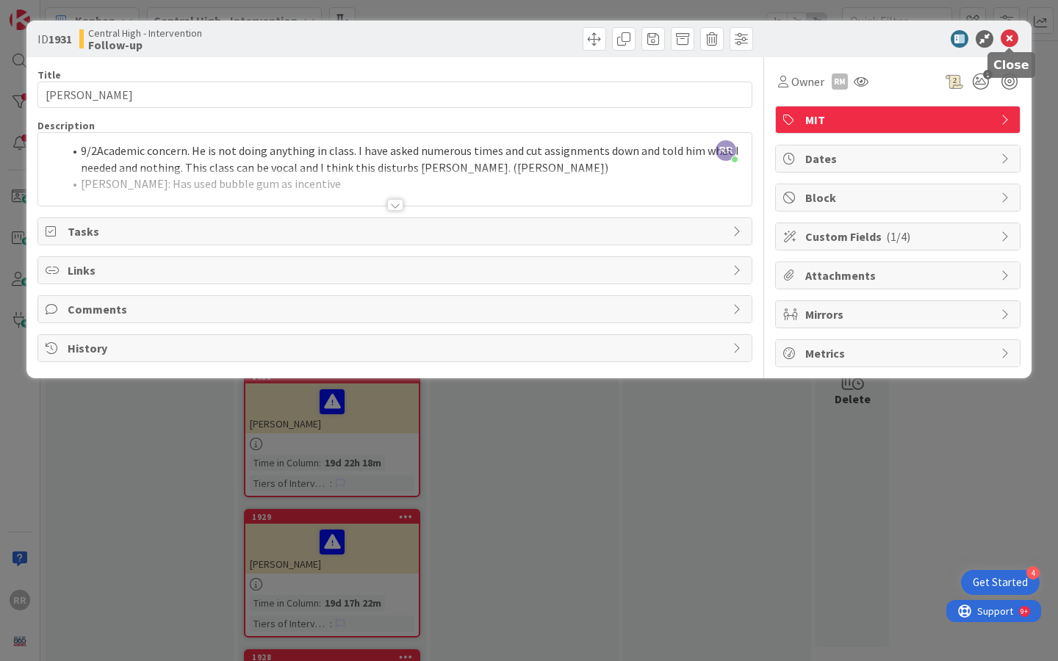
click at [1009, 40] on icon at bounding box center [1009, 39] width 18 height 18
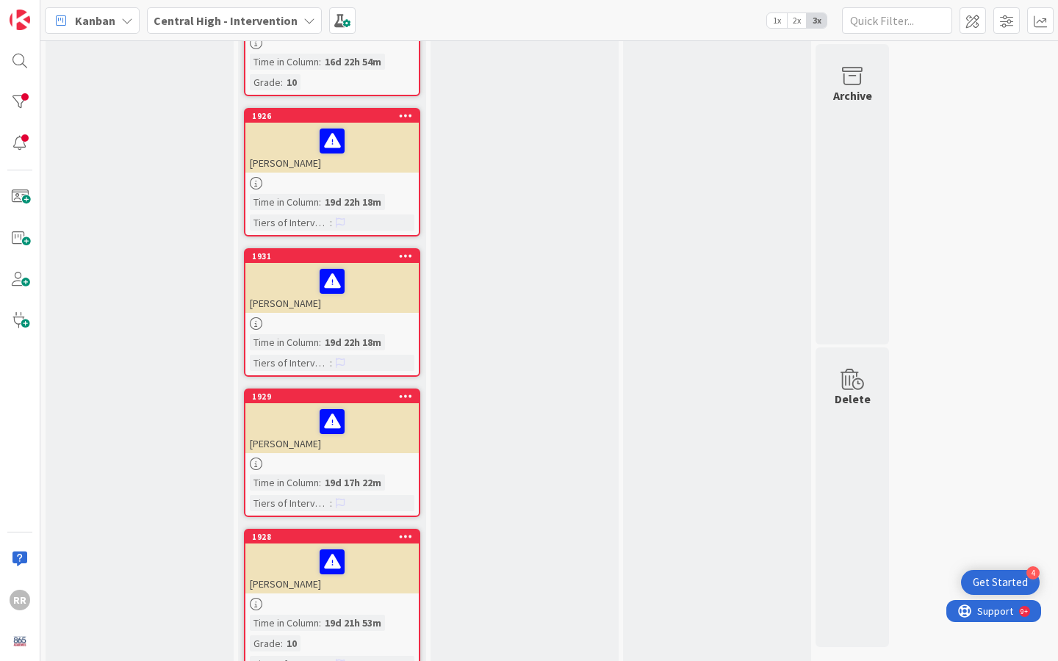
scroll to position [1335, 0]
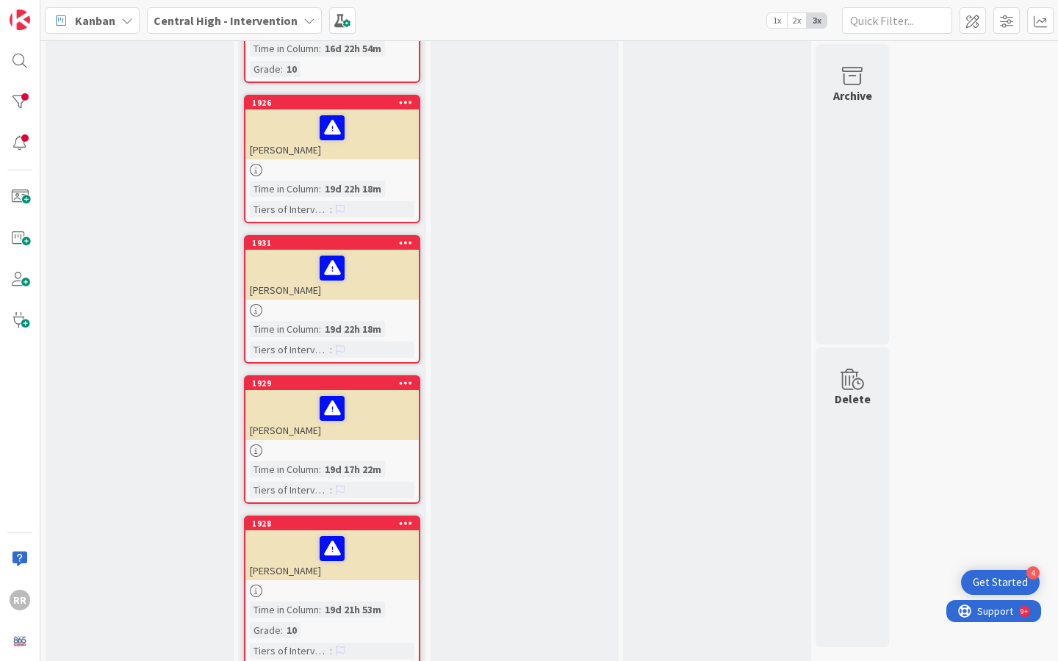
click at [359, 445] on div "1929 [PERSON_NAME] Time in [GEOGRAPHIC_DATA] : 19d 17h 22m Tiers of Interventio…" at bounding box center [332, 439] width 176 height 129
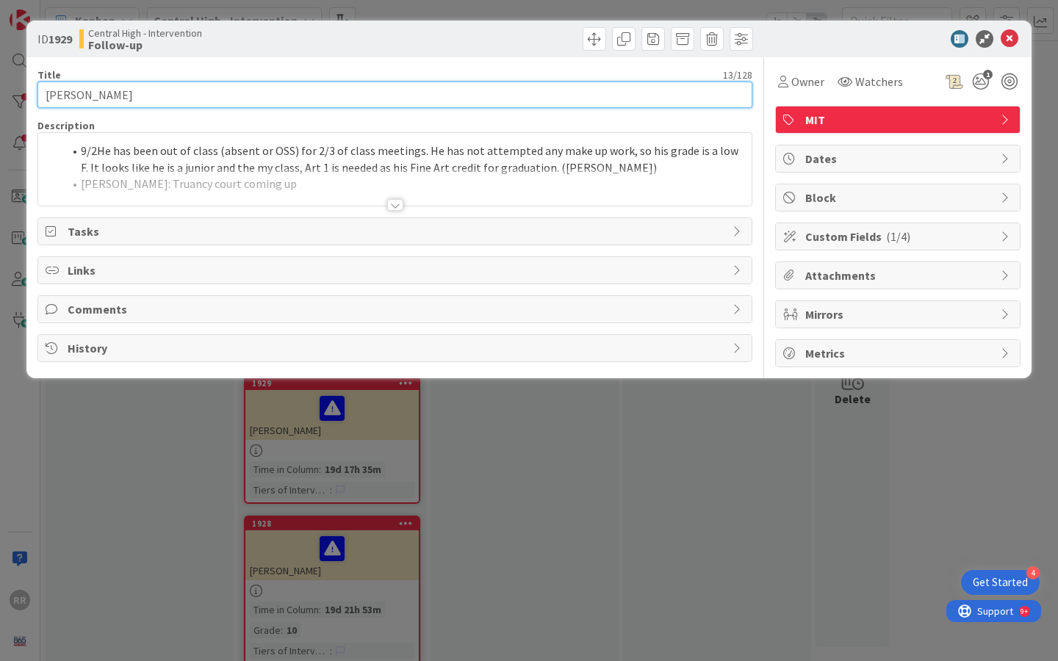
drag, startPoint x: 143, startPoint y: 95, endPoint x: 7, endPoint y: 92, distance: 135.9
click at [7, 92] on div "ID 1929 Central High - Intervention Follow-up Title 13 / 128 [PERSON_NAME] Desc…" at bounding box center [529, 330] width 1058 height 661
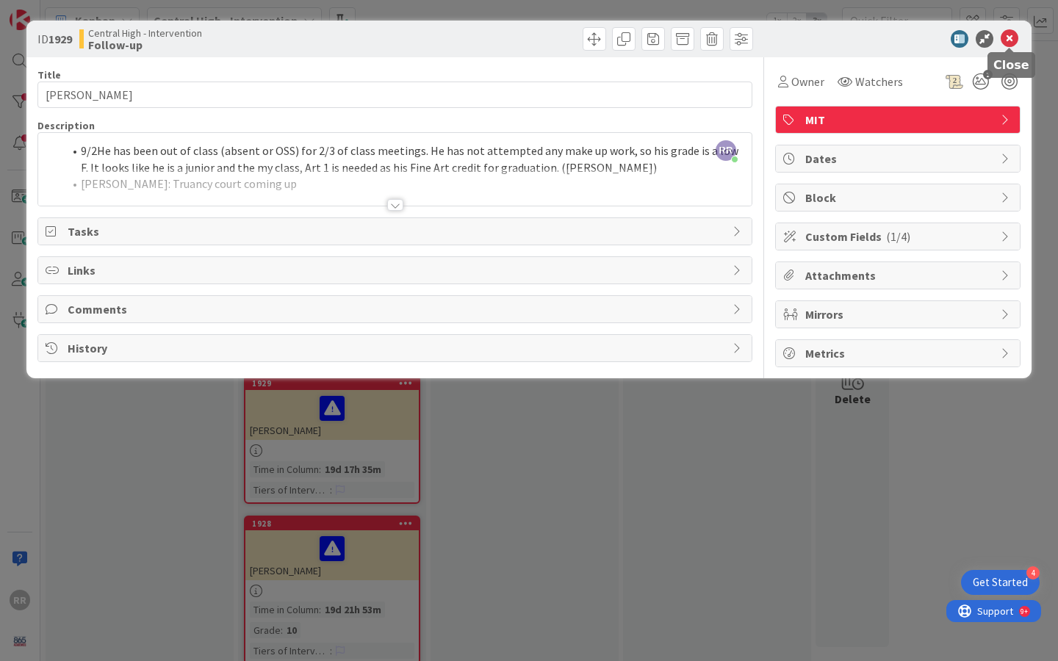
click at [1012, 34] on icon at bounding box center [1009, 39] width 18 height 18
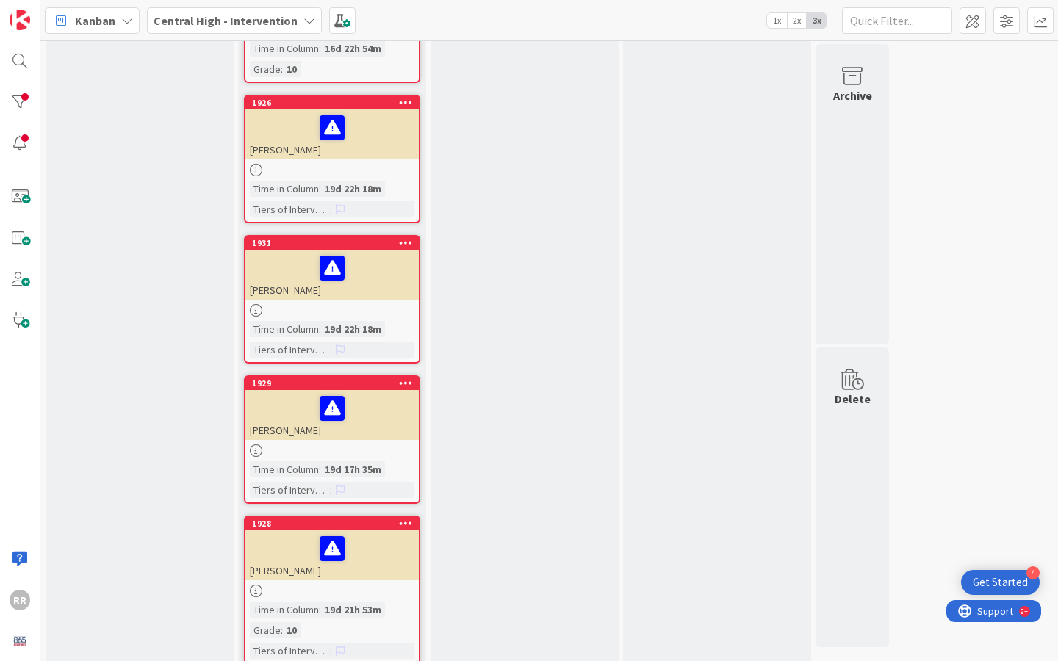
scroll to position [1345, 0]
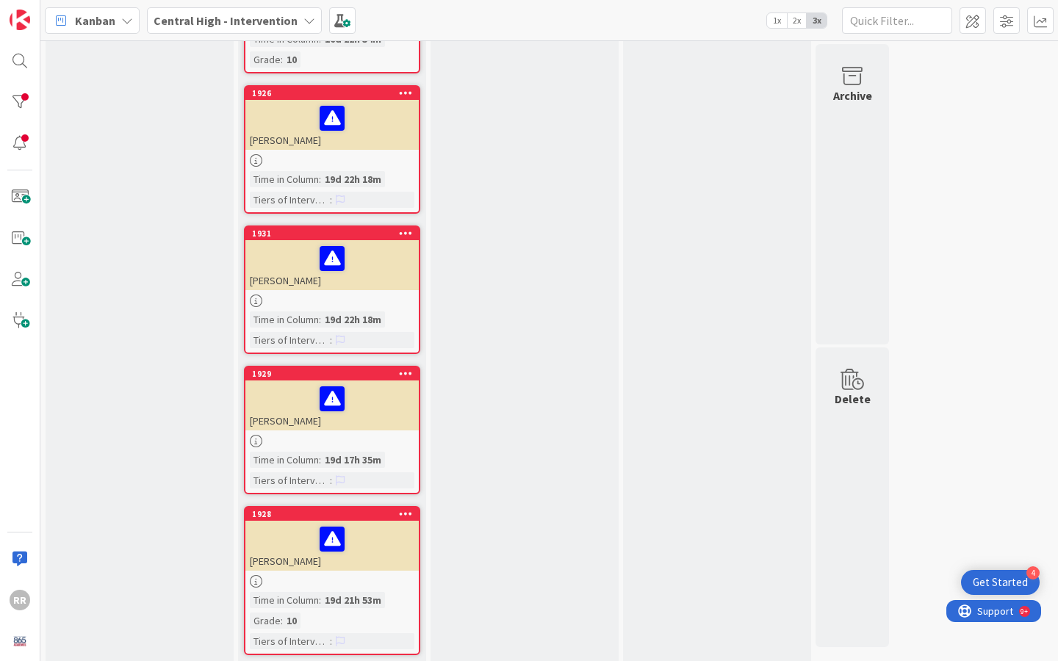
click at [408, 575] on div "1928 [PERSON_NAME] Time in [GEOGRAPHIC_DATA] : 19d 21h 53m Grade : 10 Tiers of …" at bounding box center [332, 580] width 176 height 149
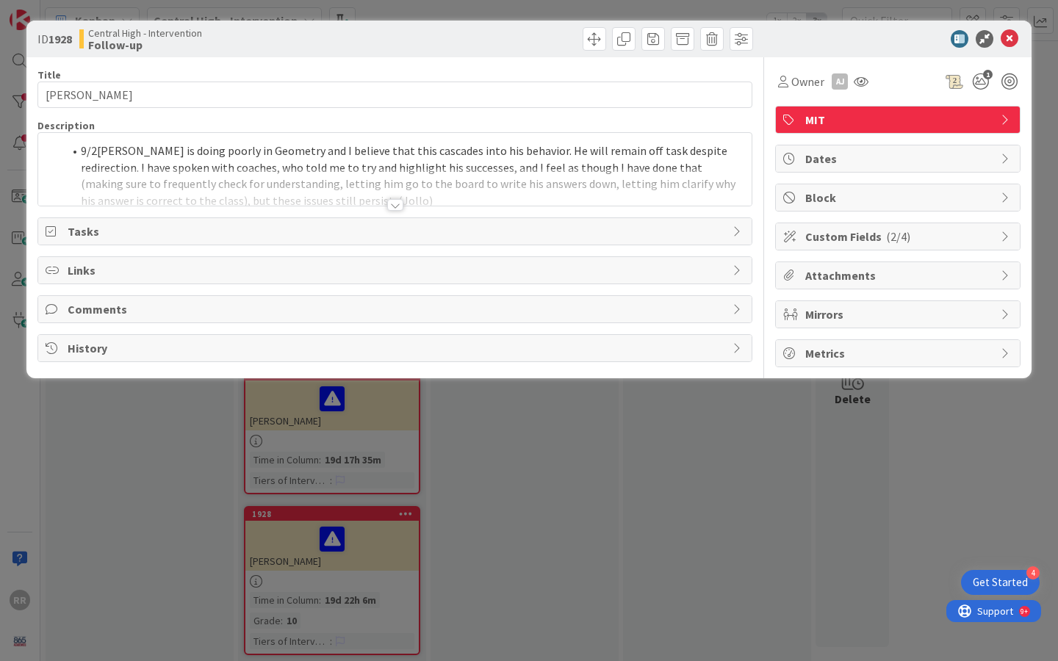
click at [398, 206] on div at bounding box center [395, 205] width 16 height 12
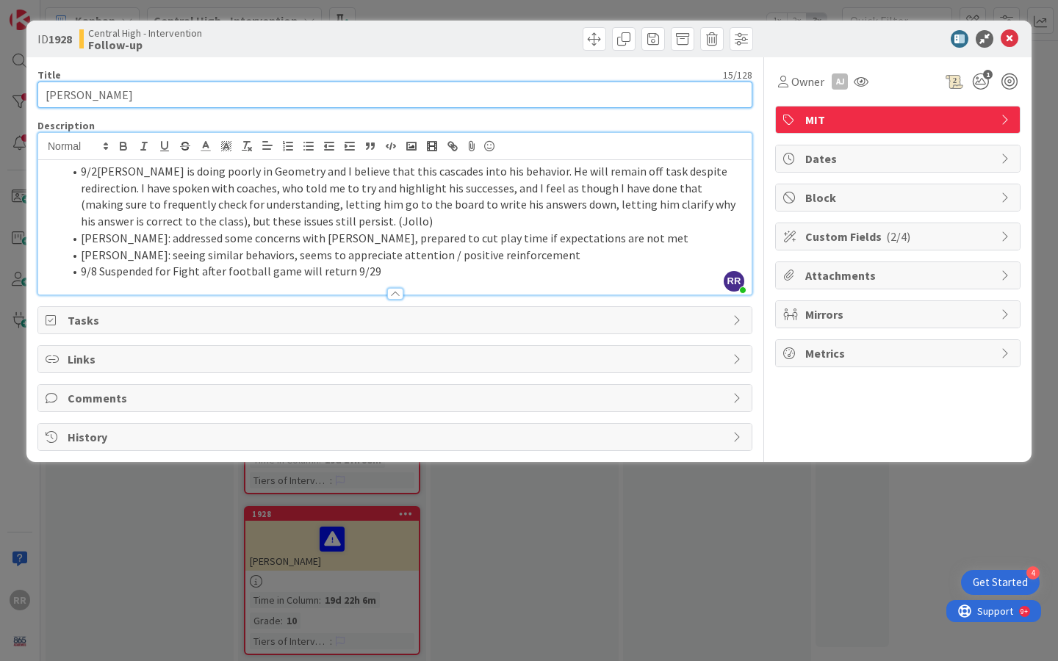
click at [140, 107] on input "[PERSON_NAME]" at bounding box center [394, 95] width 715 height 26
drag, startPoint x: 127, startPoint y: 93, endPoint x: 15, endPoint y: 93, distance: 112.4
click at [15, 93] on div "ID 1928 Central High - Intervention Follow-up Title 15 / 128 [PERSON_NAME] Desc…" at bounding box center [529, 330] width 1058 height 661
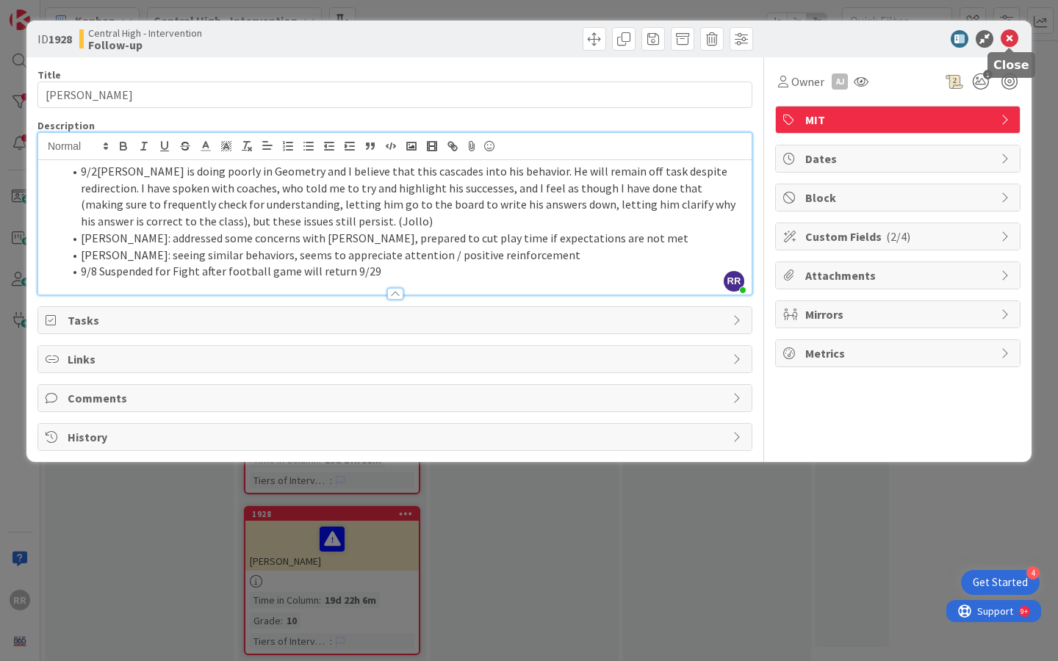
click at [1011, 32] on icon at bounding box center [1009, 39] width 18 height 18
